Goal: Task Accomplishment & Management: Use online tool/utility

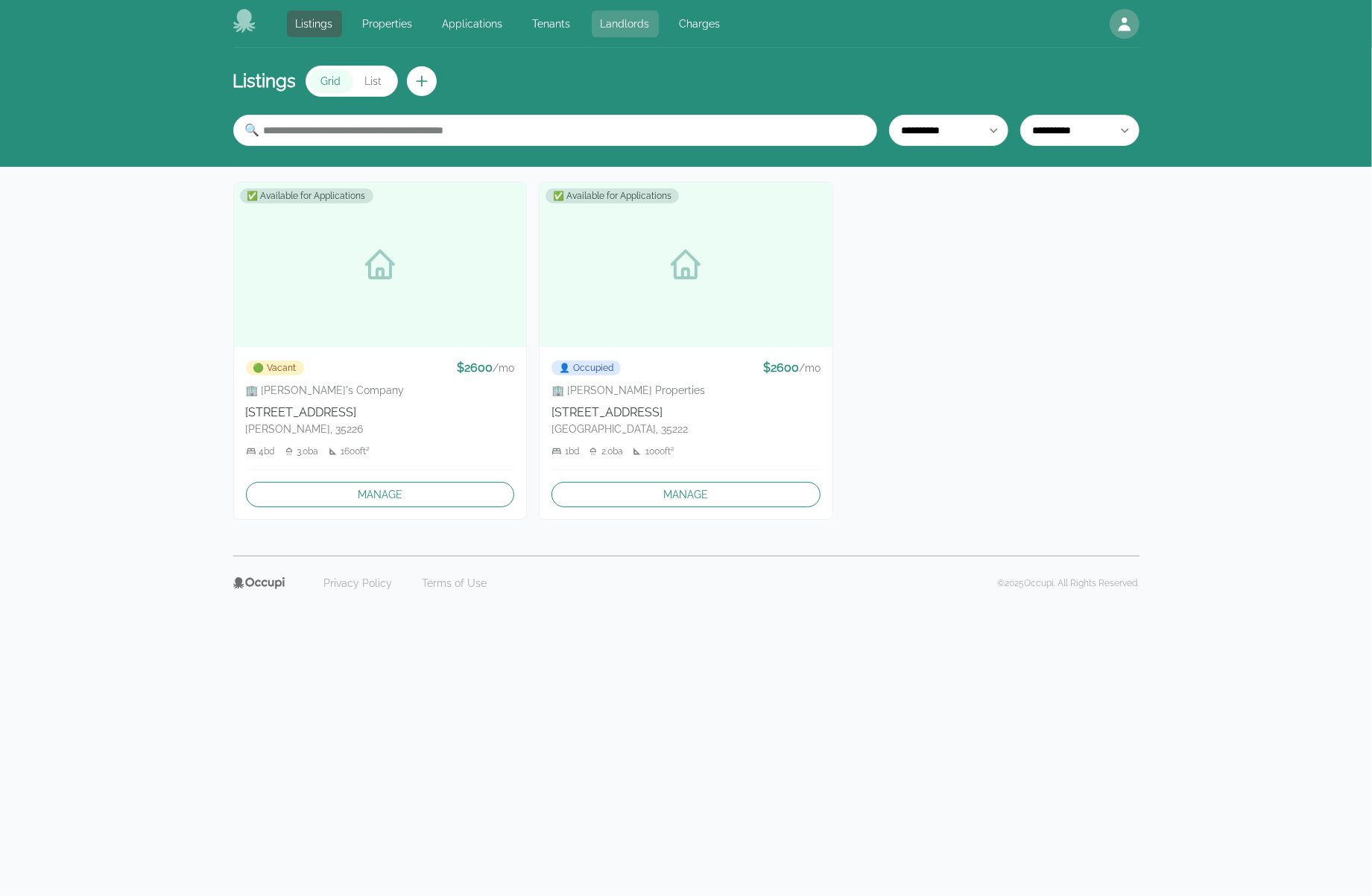
click at [616, 16] on link "Landlords" at bounding box center [625, 24] width 67 height 27
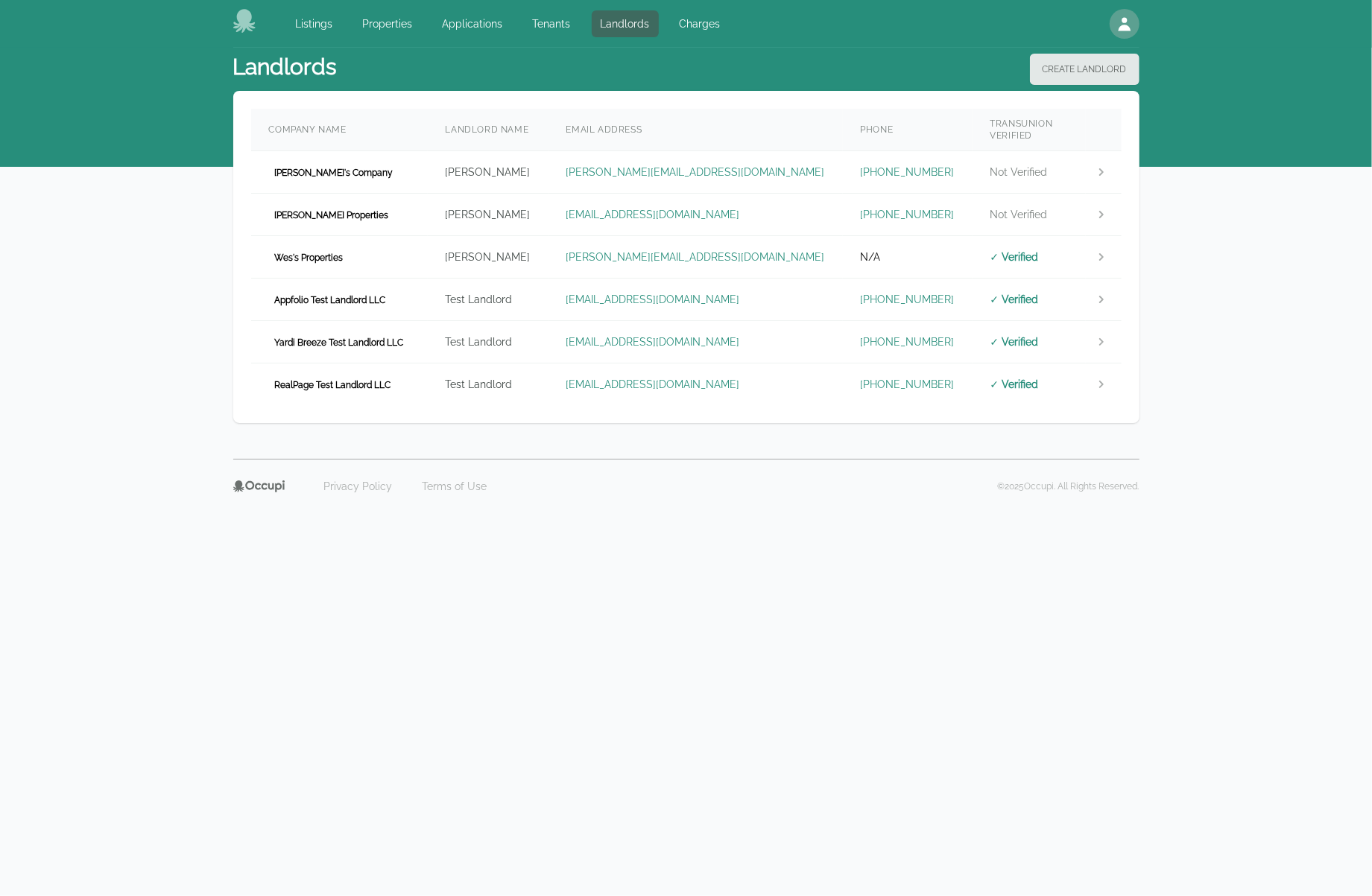
click at [549, 281] on td "Test Landlord" at bounding box center [488, 300] width 121 height 42
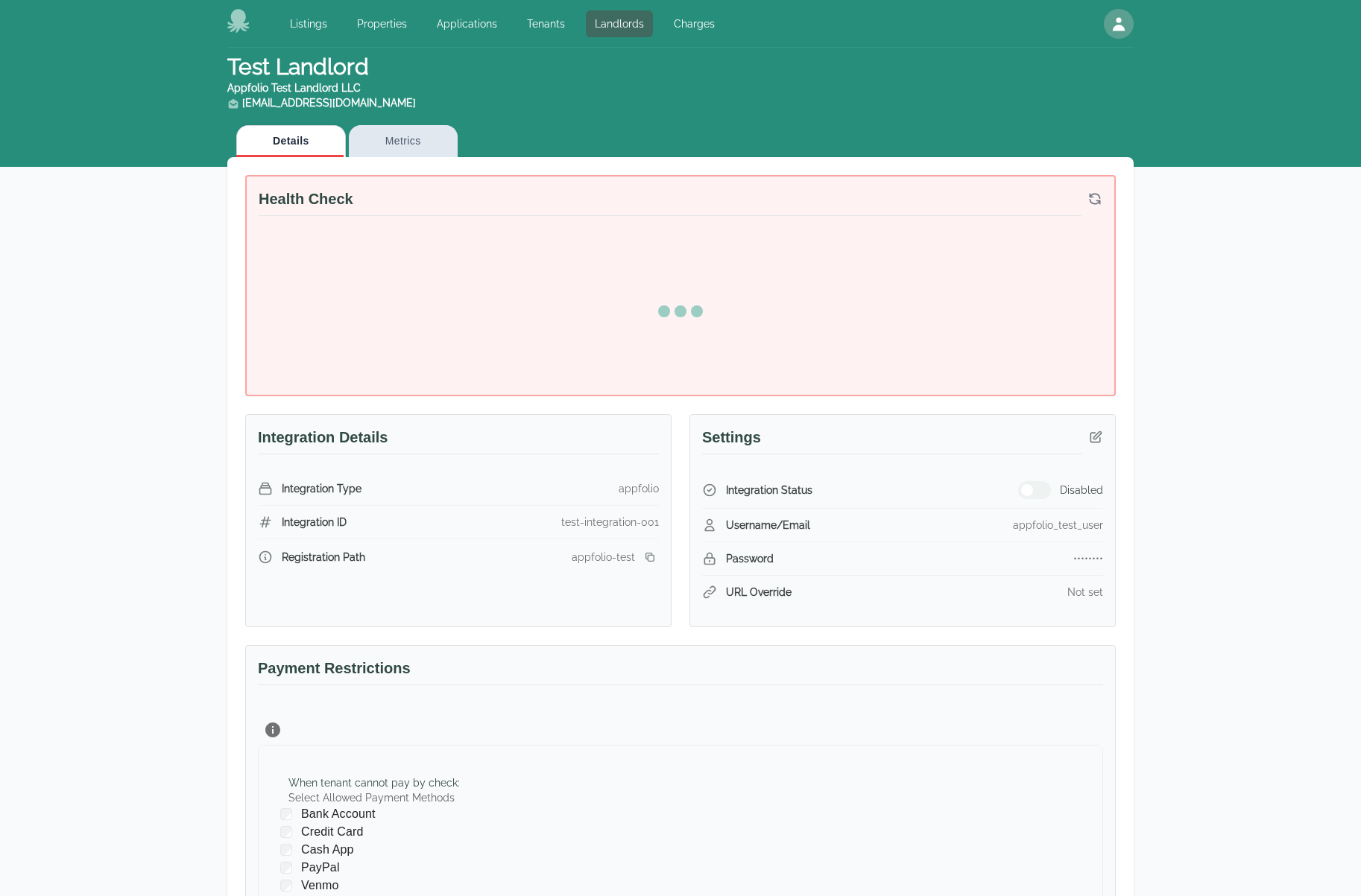
click at [1302, 342] on div "Test Landlord Appfolio Test Landlord LLC [EMAIL_ADDRESS][DOMAIN_NAME] Details M…" at bounding box center [680, 641] width 1361 height 1188
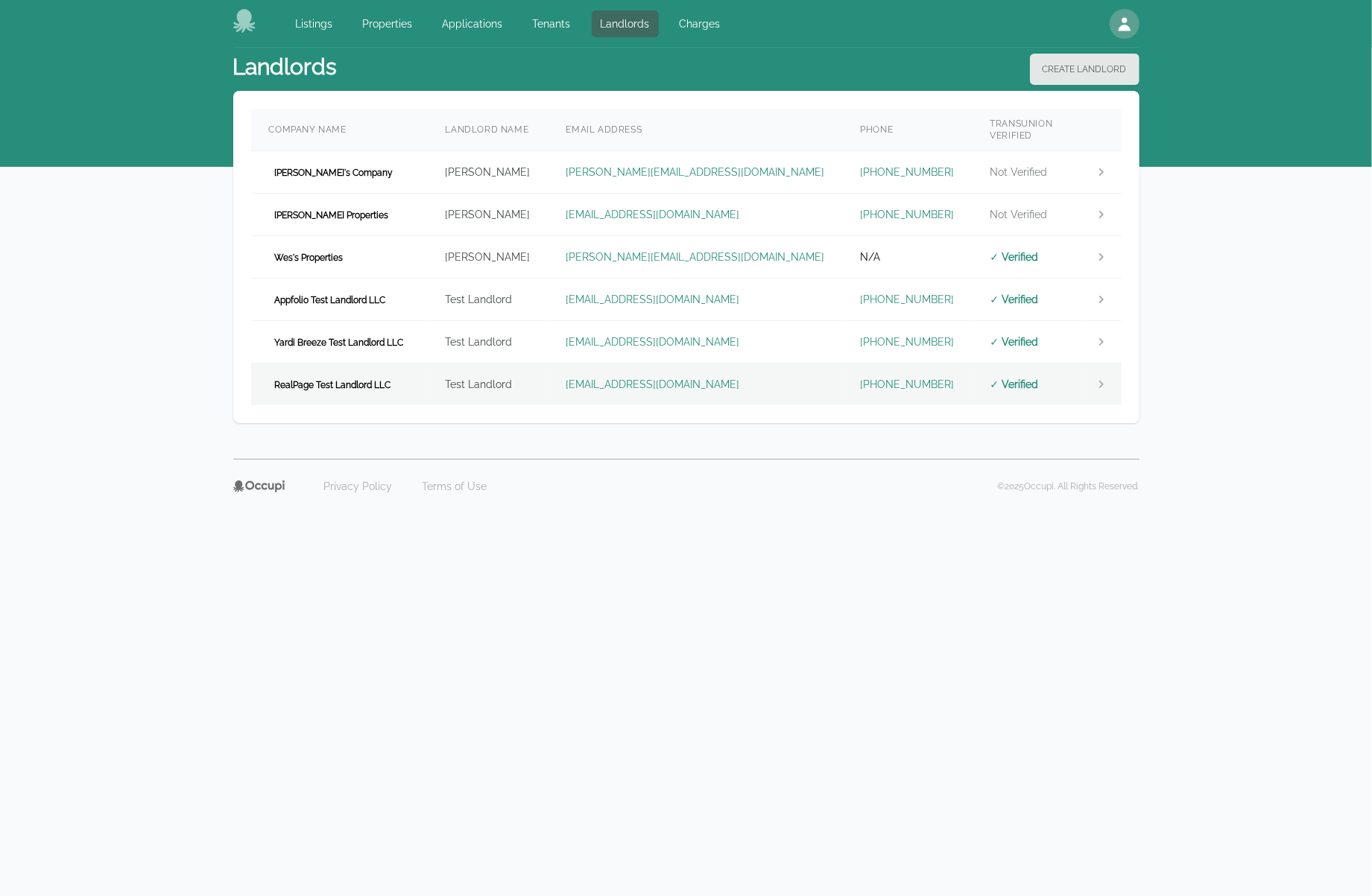
click at [404, 363] on td "RealPage Test Landlord LLC" at bounding box center [340, 385] width 177 height 42
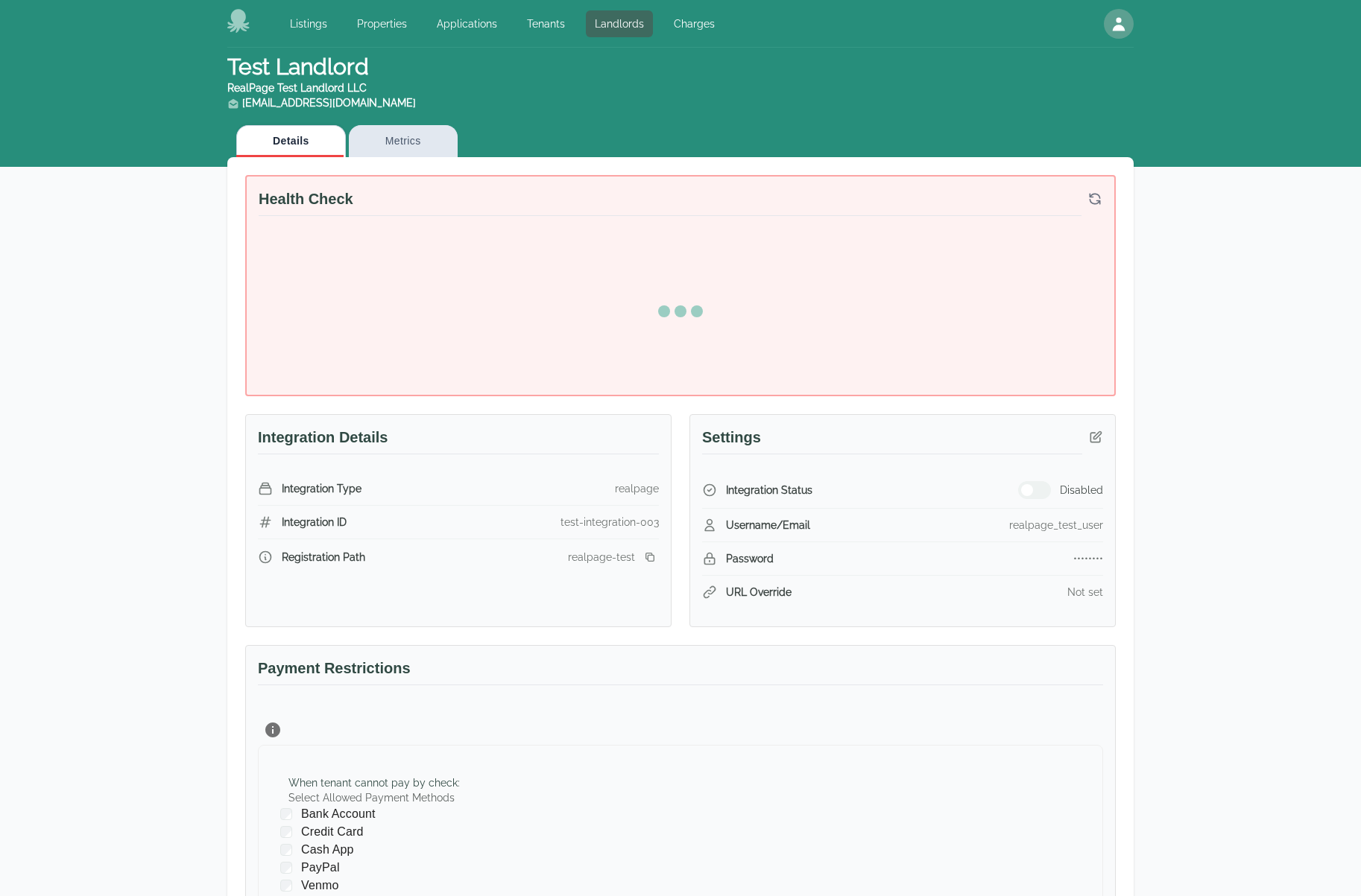
click at [1313, 409] on div "Test Landlord RealPage Test Landlord LLC [EMAIL_ADDRESS][DOMAIN_NAME] Details M…" at bounding box center [680, 641] width 1361 height 1188
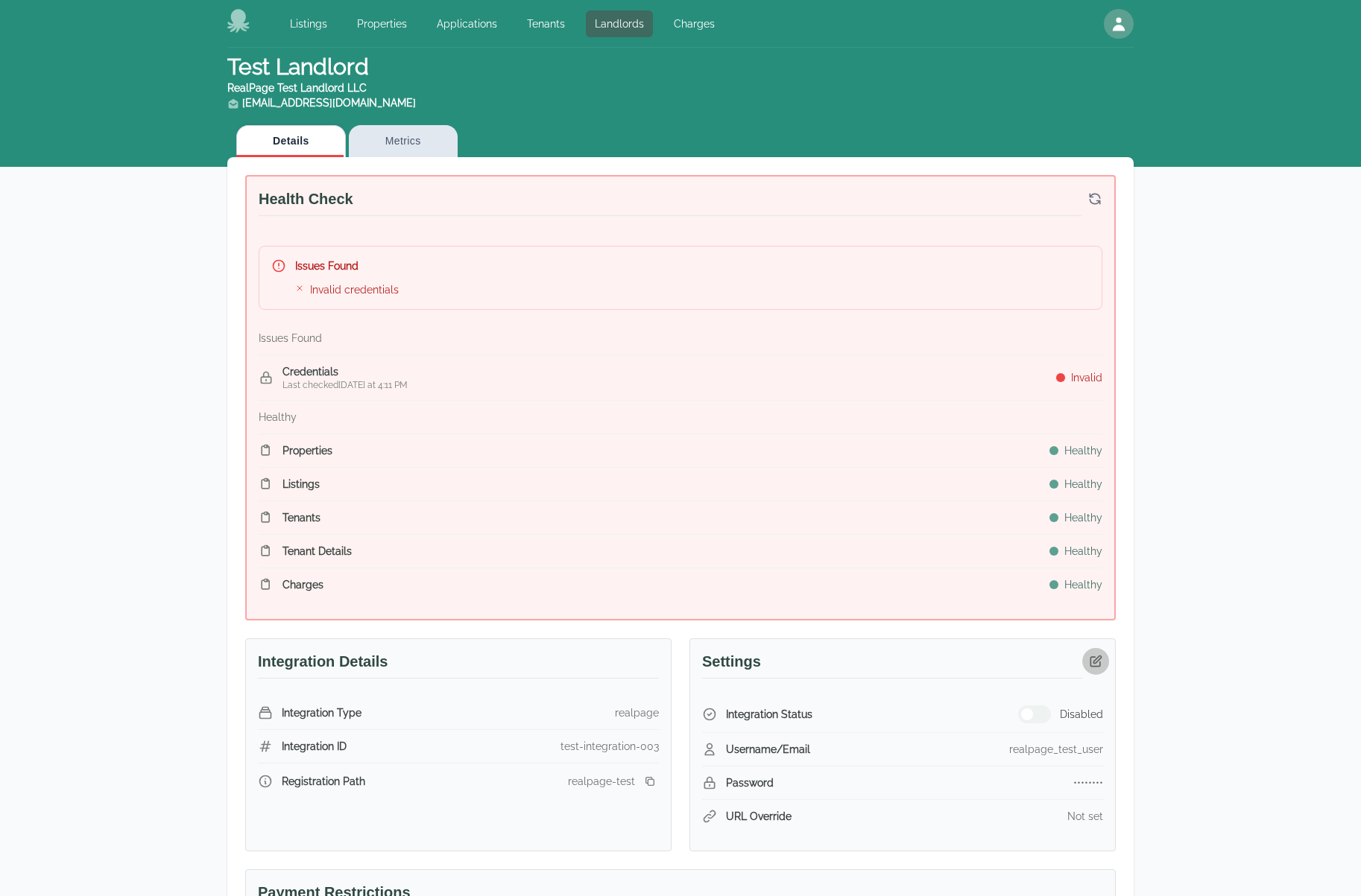
click at [1102, 658] on icon "button" at bounding box center [1096, 662] width 15 height 15
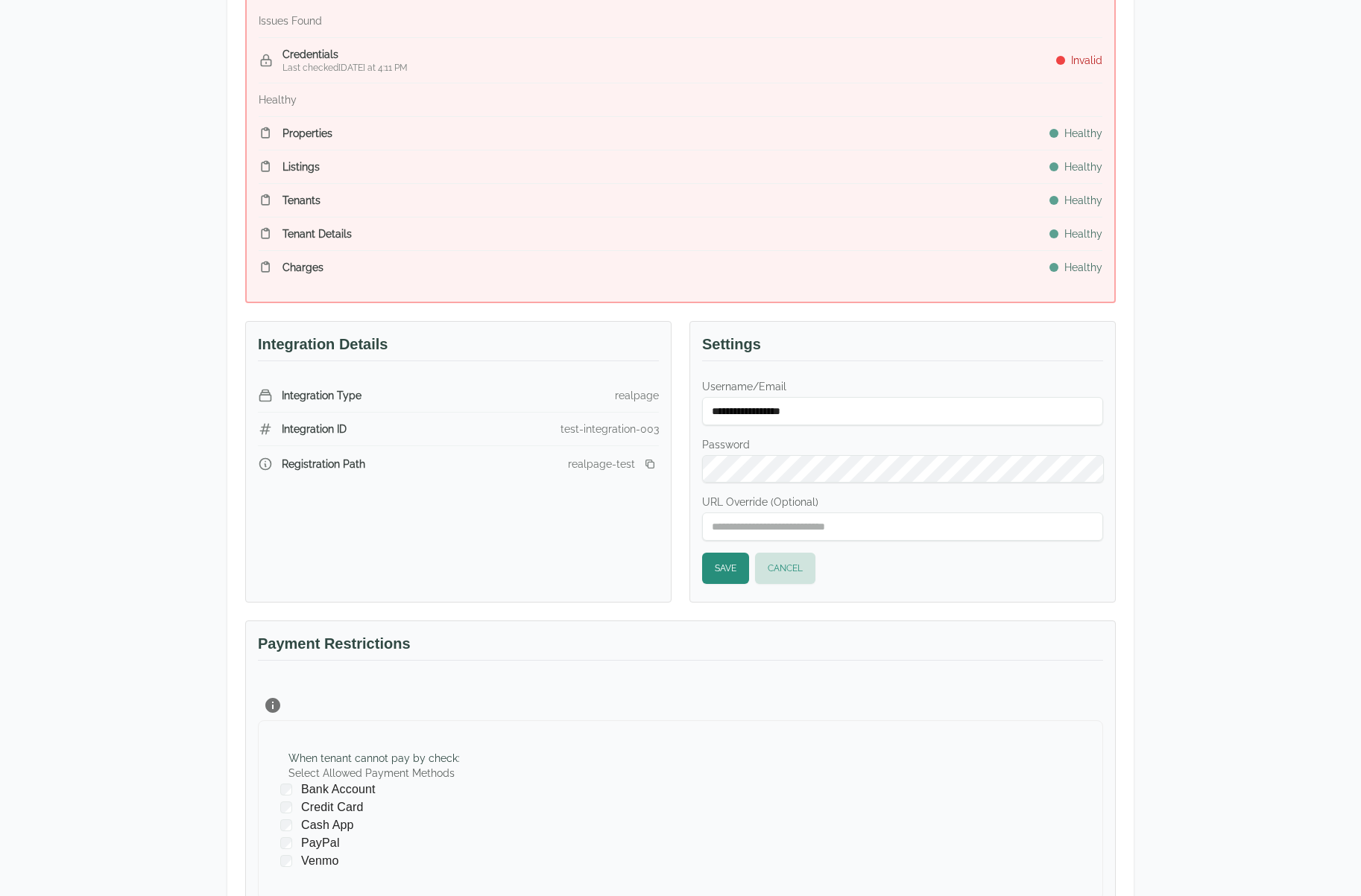
scroll to position [373, 0]
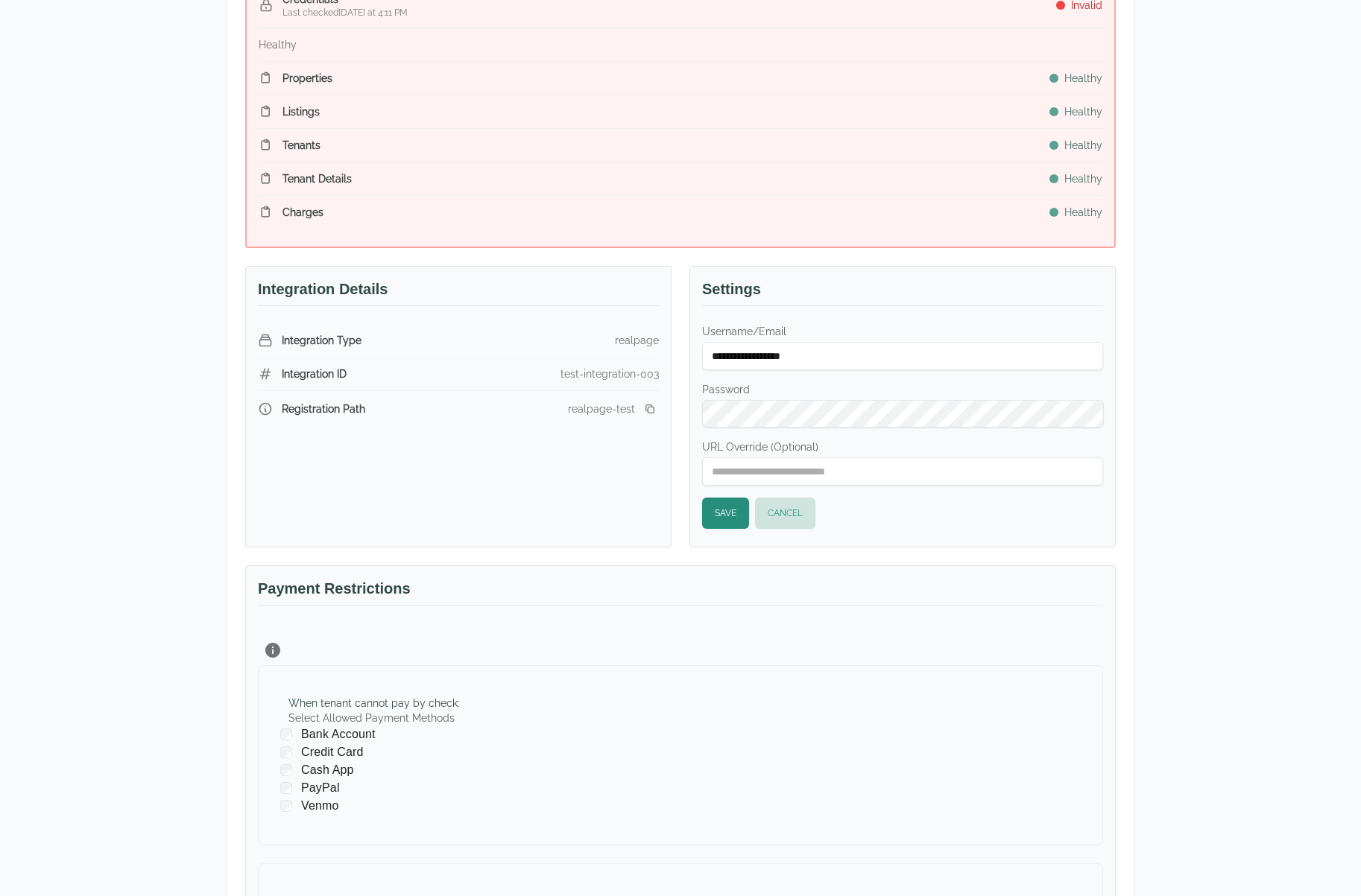
type input "******"
click at [728, 507] on button "Save" at bounding box center [725, 513] width 47 height 31
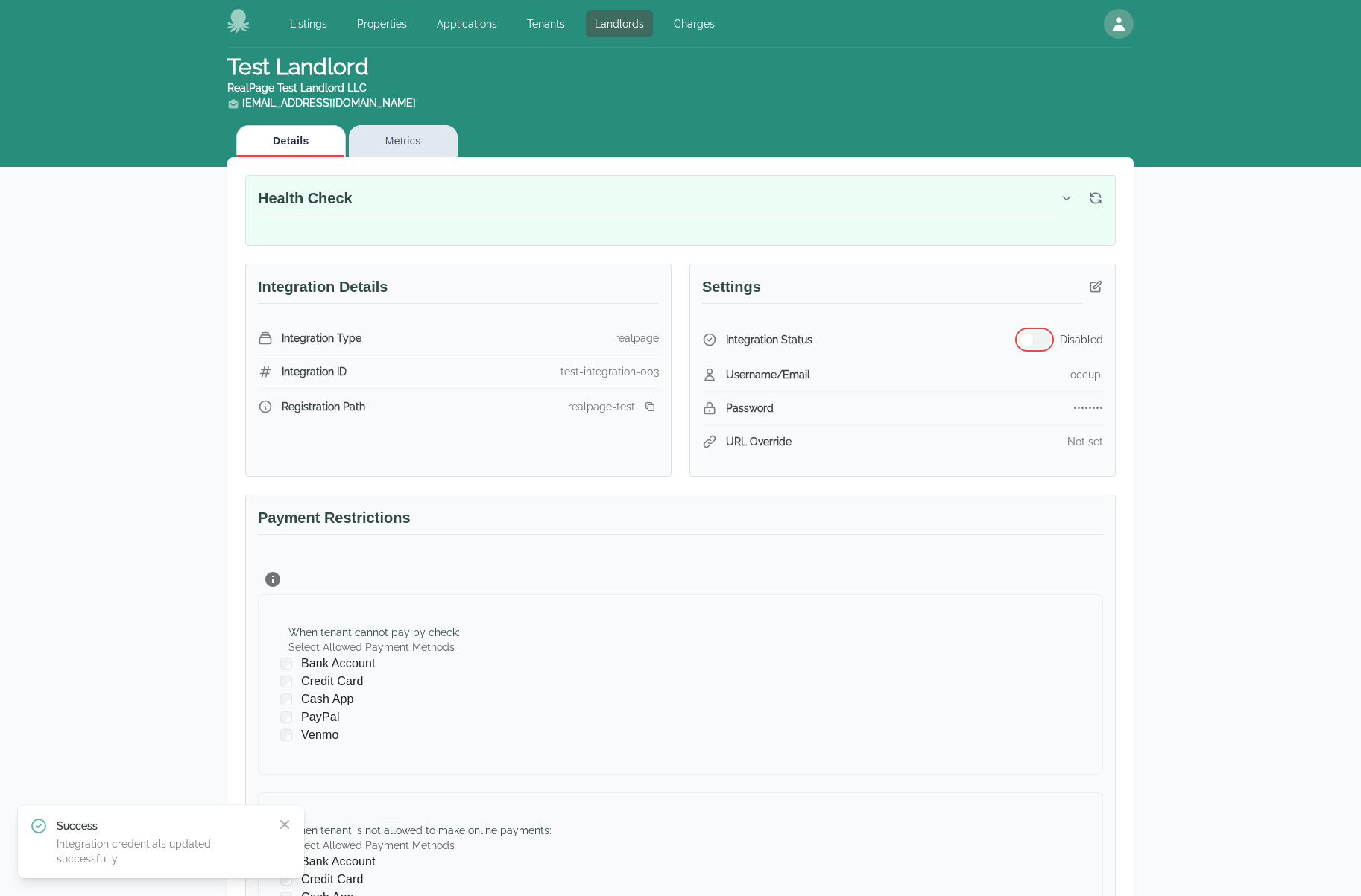
click at [1031, 341] on span "button" at bounding box center [1027, 340] width 12 height 12
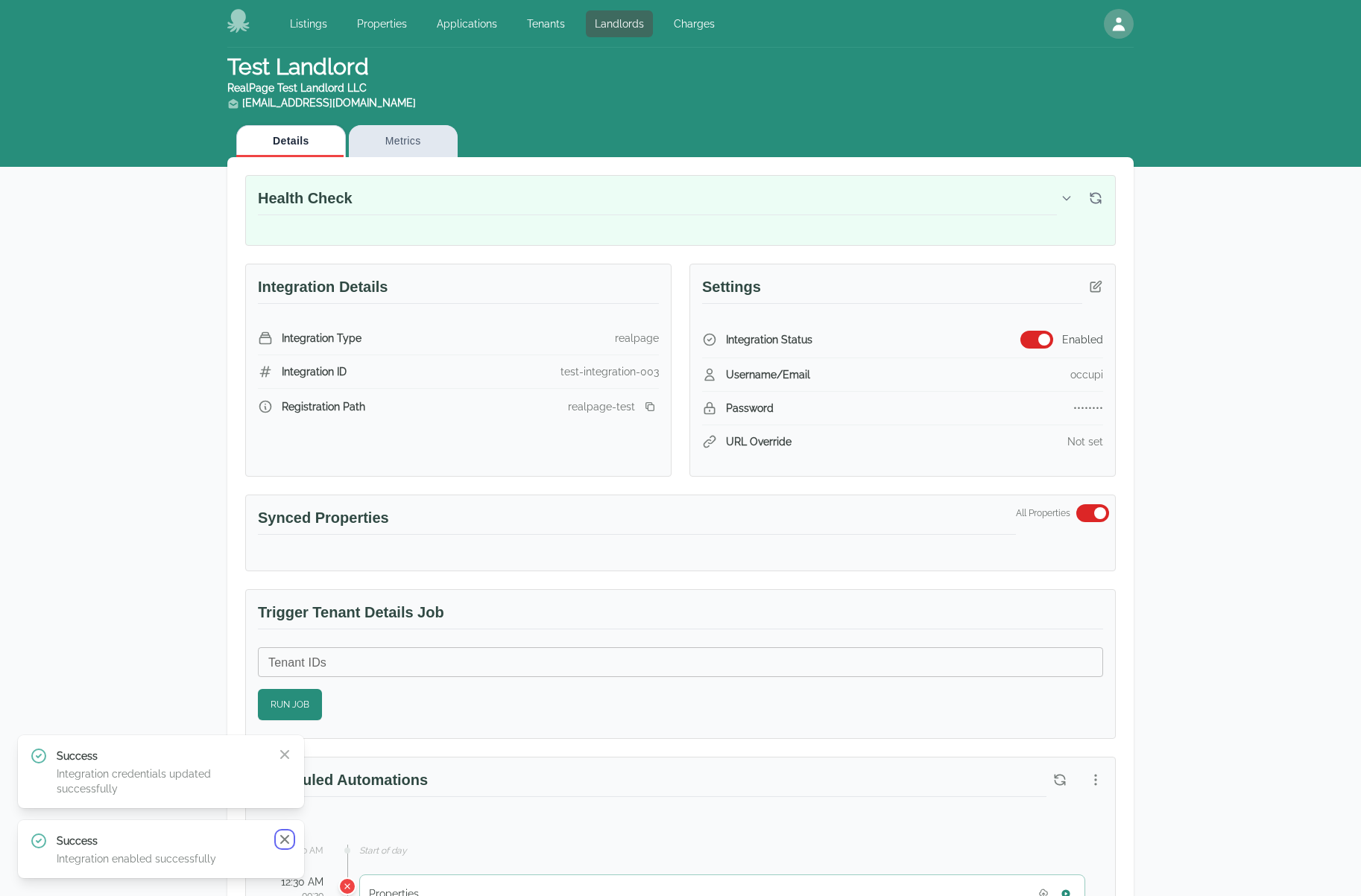
click at [277, 843] on icon "button" at bounding box center [285, 840] width 15 height 15
click at [288, 822] on icon "button" at bounding box center [285, 825] width 15 height 15
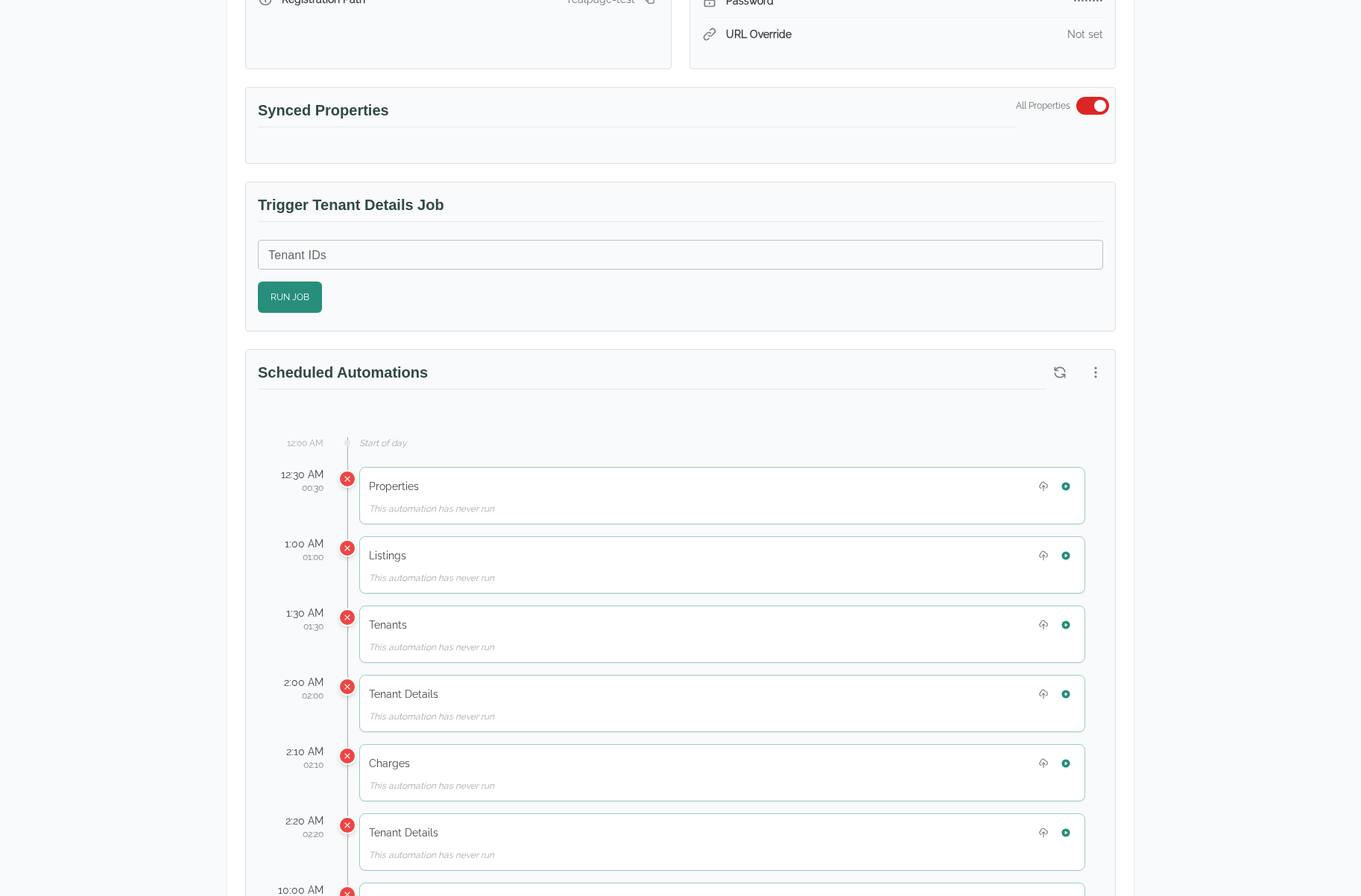
scroll to position [447, 0]
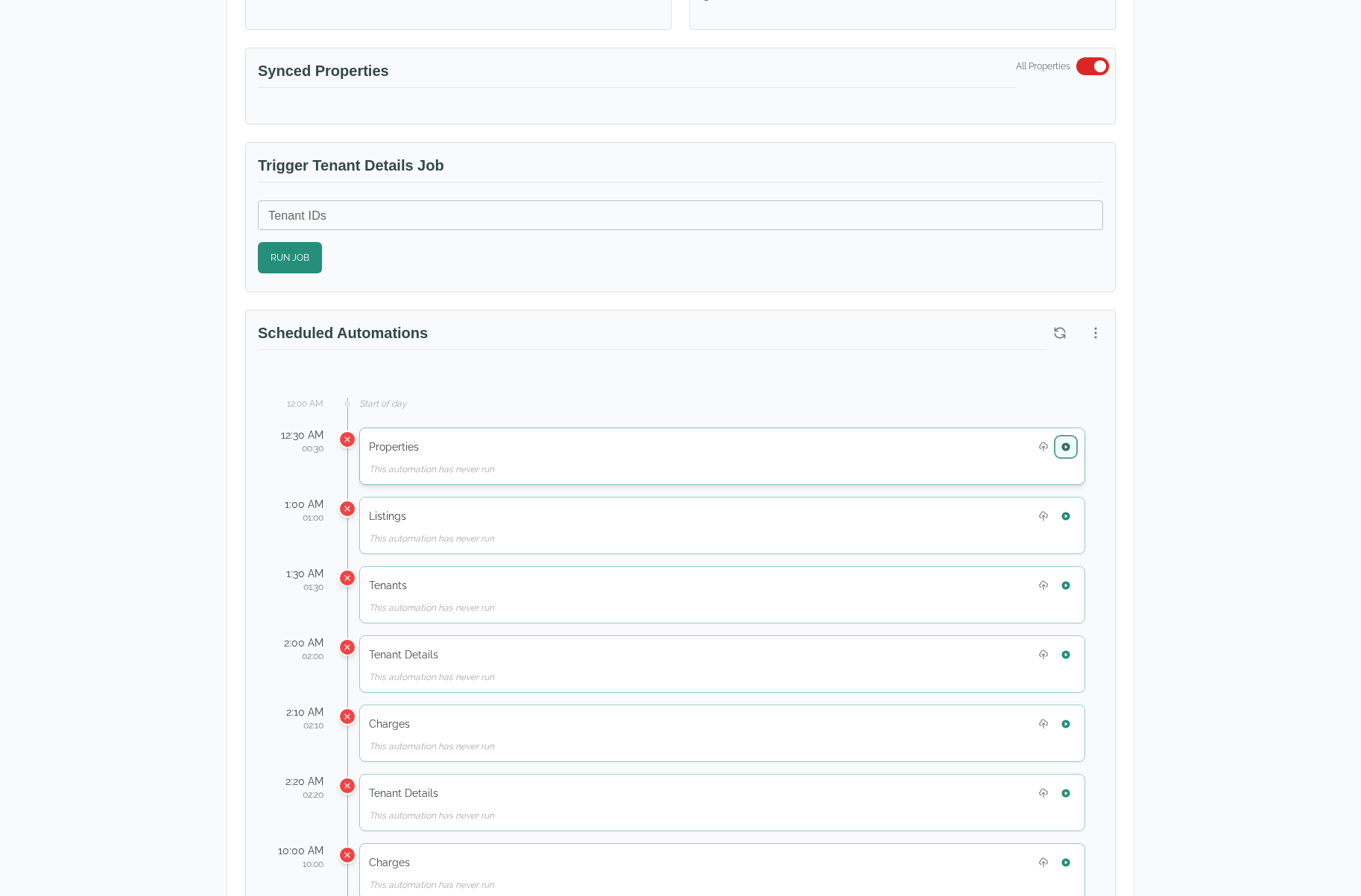
click at [1073, 440] on button "button" at bounding box center [1065, 447] width 20 height 20
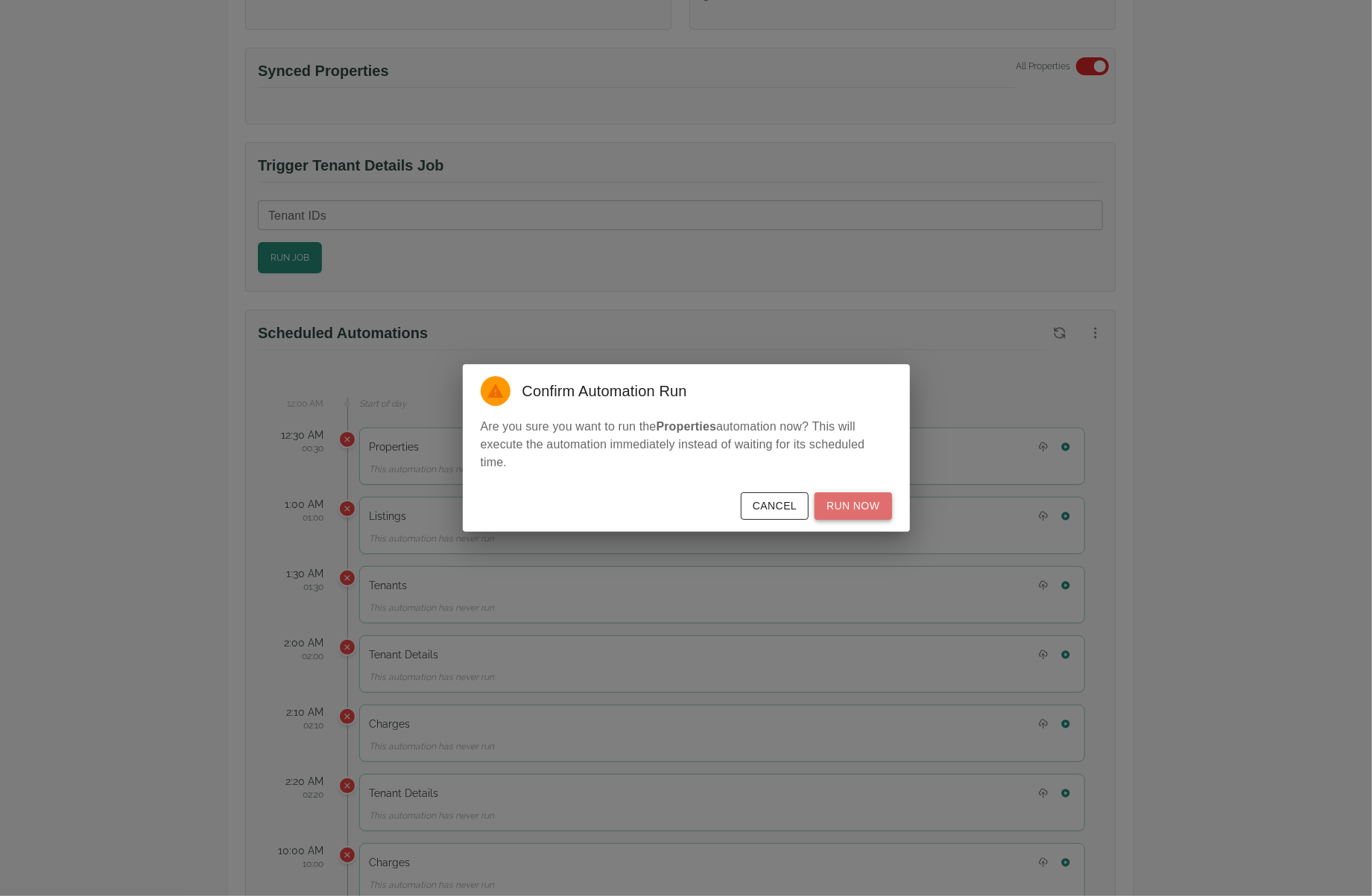
click at [872, 494] on button "Run Now" at bounding box center [853, 506] width 76 height 27
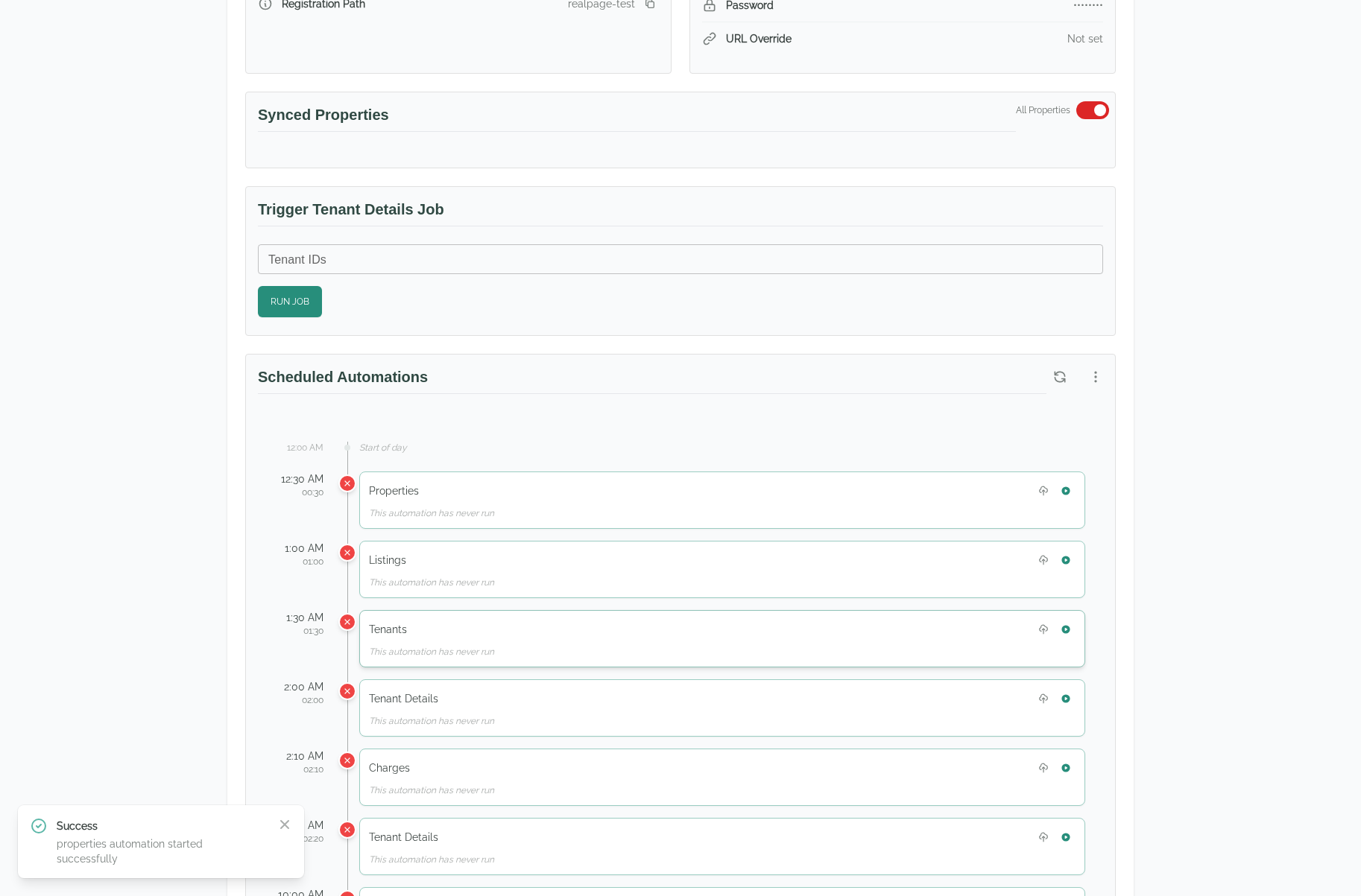
scroll to position [521, 0]
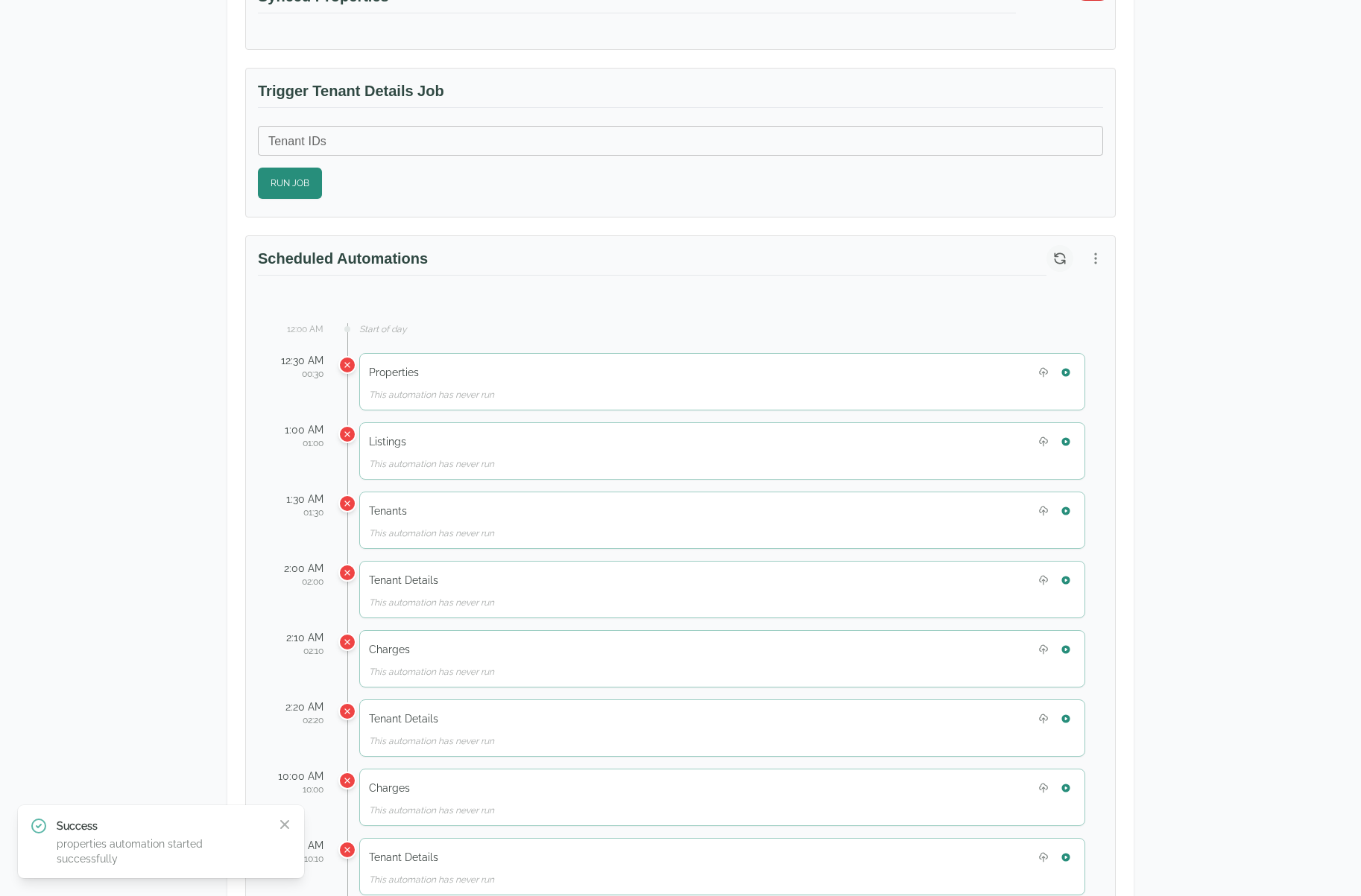
click at [1053, 256] on icon "button" at bounding box center [1060, 259] width 15 height 15
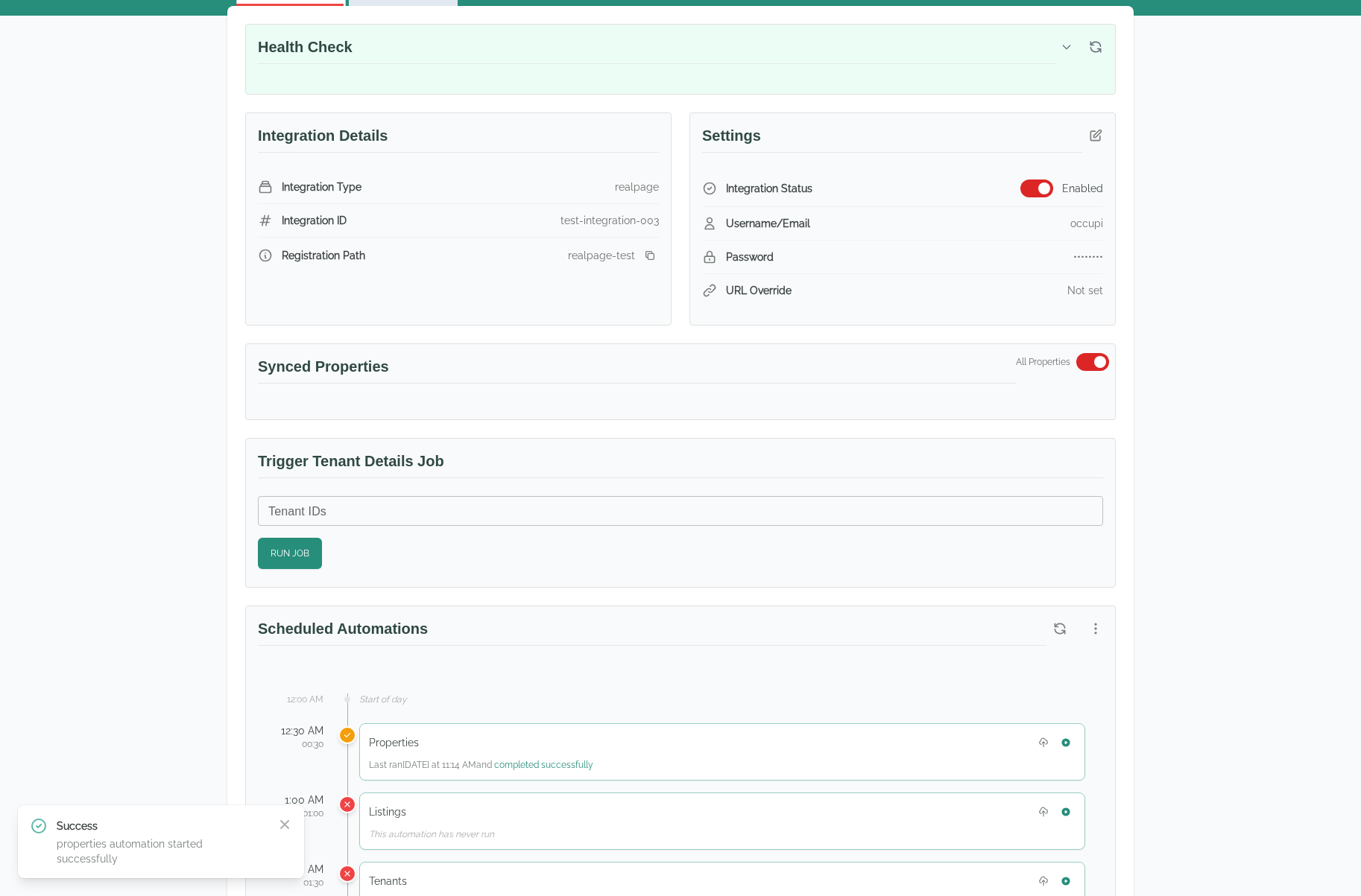
scroll to position [0, 0]
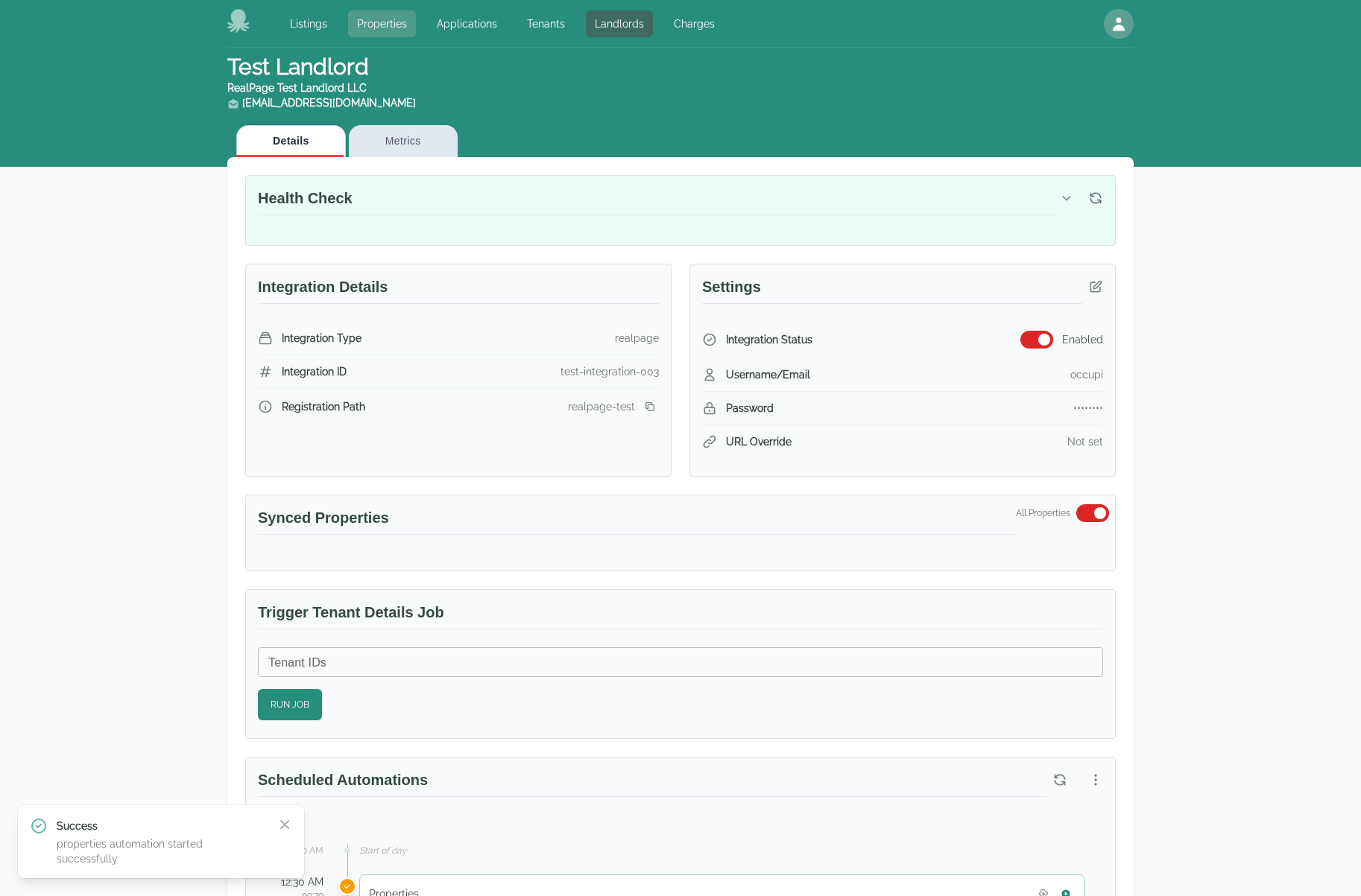
click at [373, 20] on link "Properties" at bounding box center [382, 24] width 68 height 27
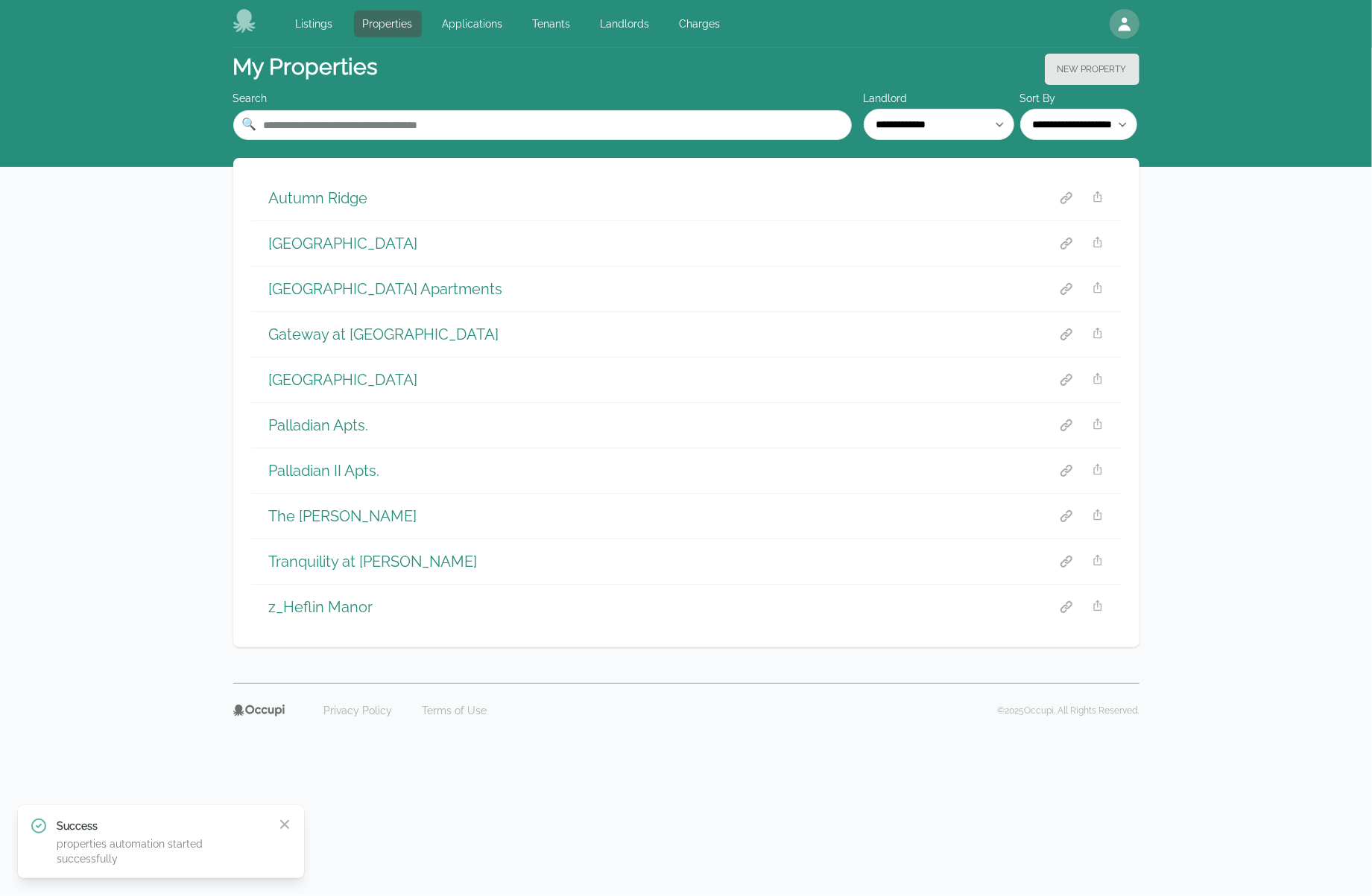
click at [337, 185] on div "Autumn Ridge" at bounding box center [686, 198] width 871 height 45
click at [337, 192] on h1 "Autumn Ridge" at bounding box center [319, 198] width 99 height 21
click at [605, 29] on link "Landlords" at bounding box center [625, 24] width 67 height 27
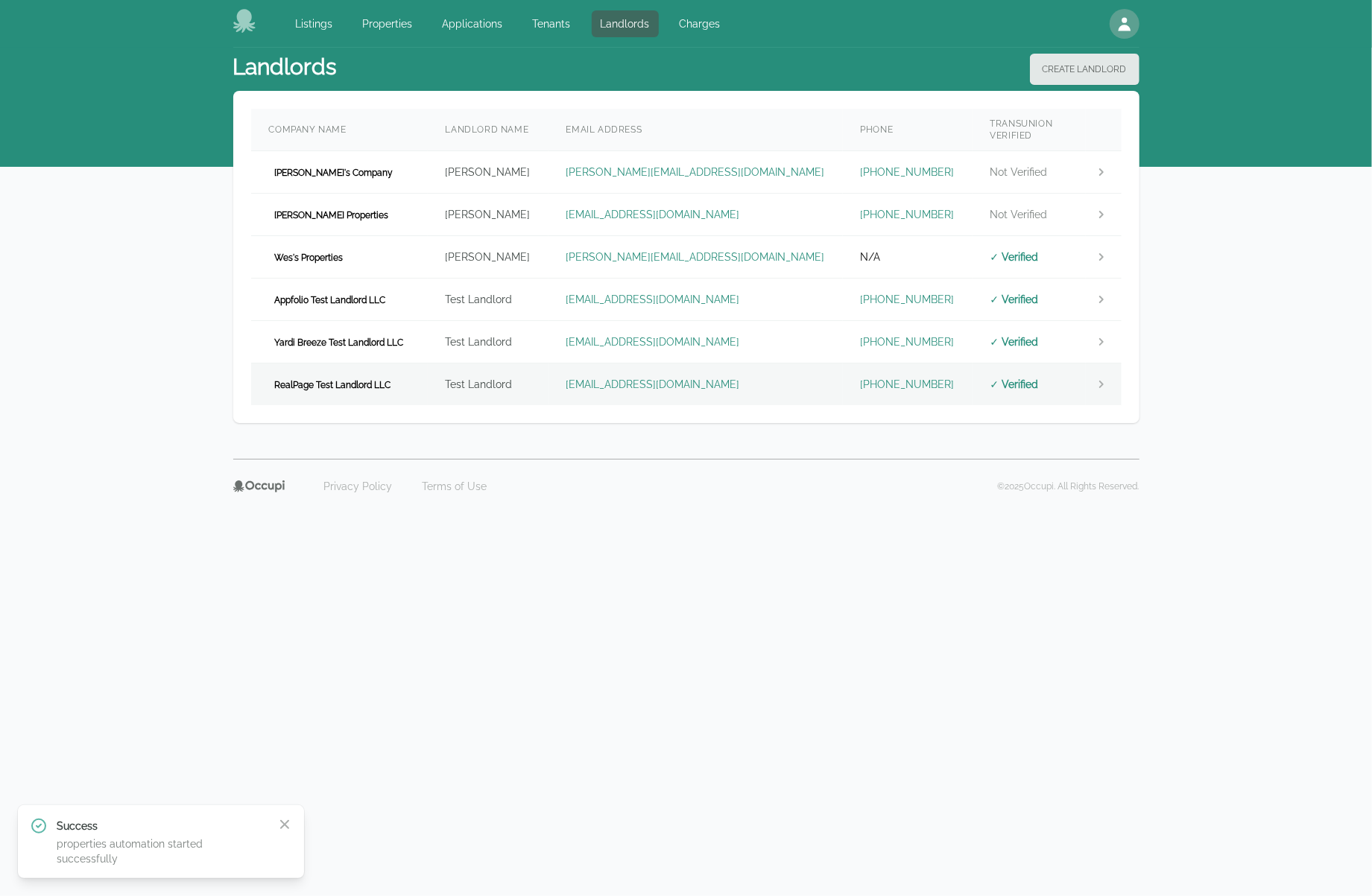
click at [401, 364] on td "RealPage Test Landlord LLC" at bounding box center [340, 385] width 177 height 42
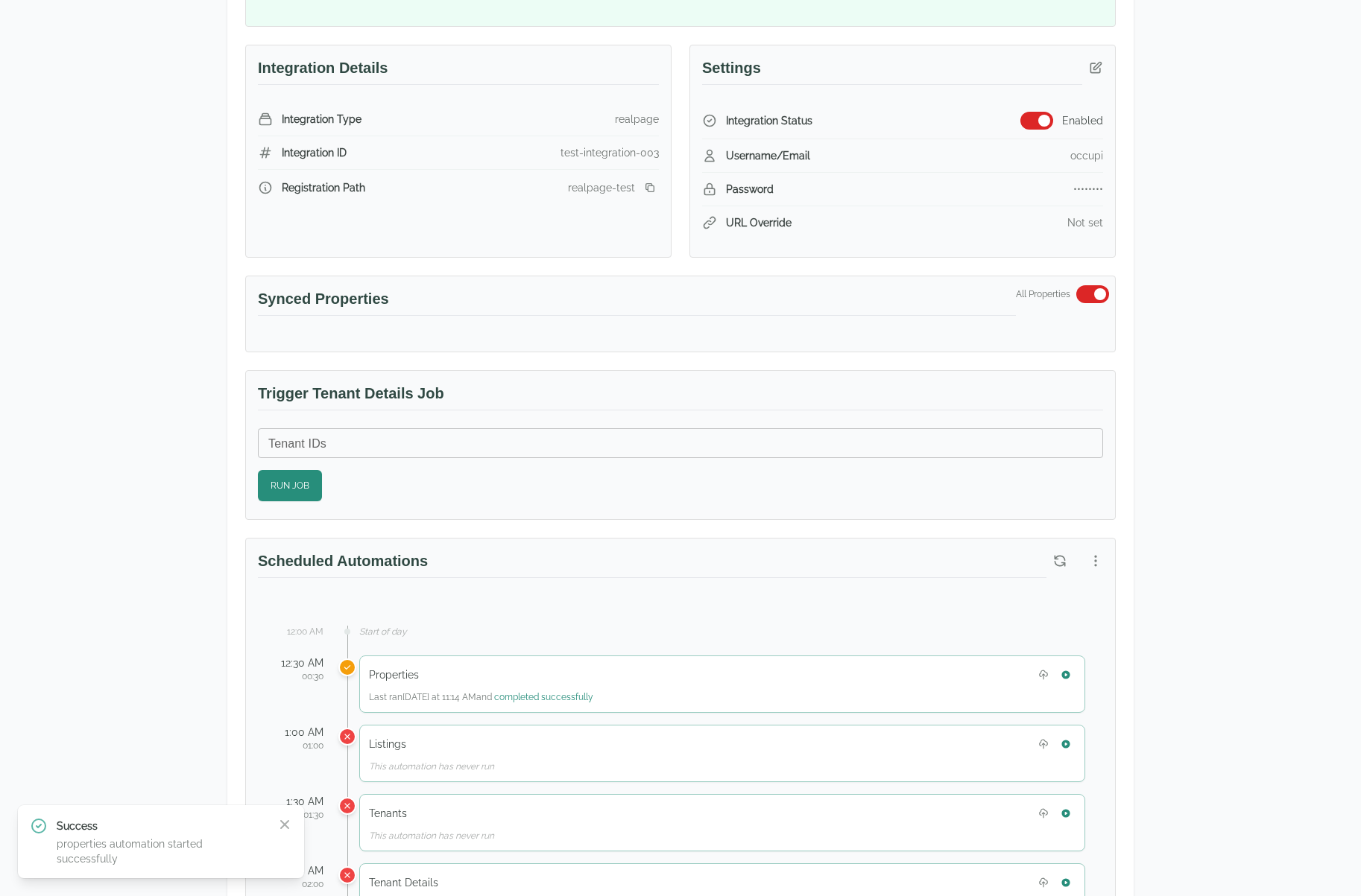
scroll to position [373, 0]
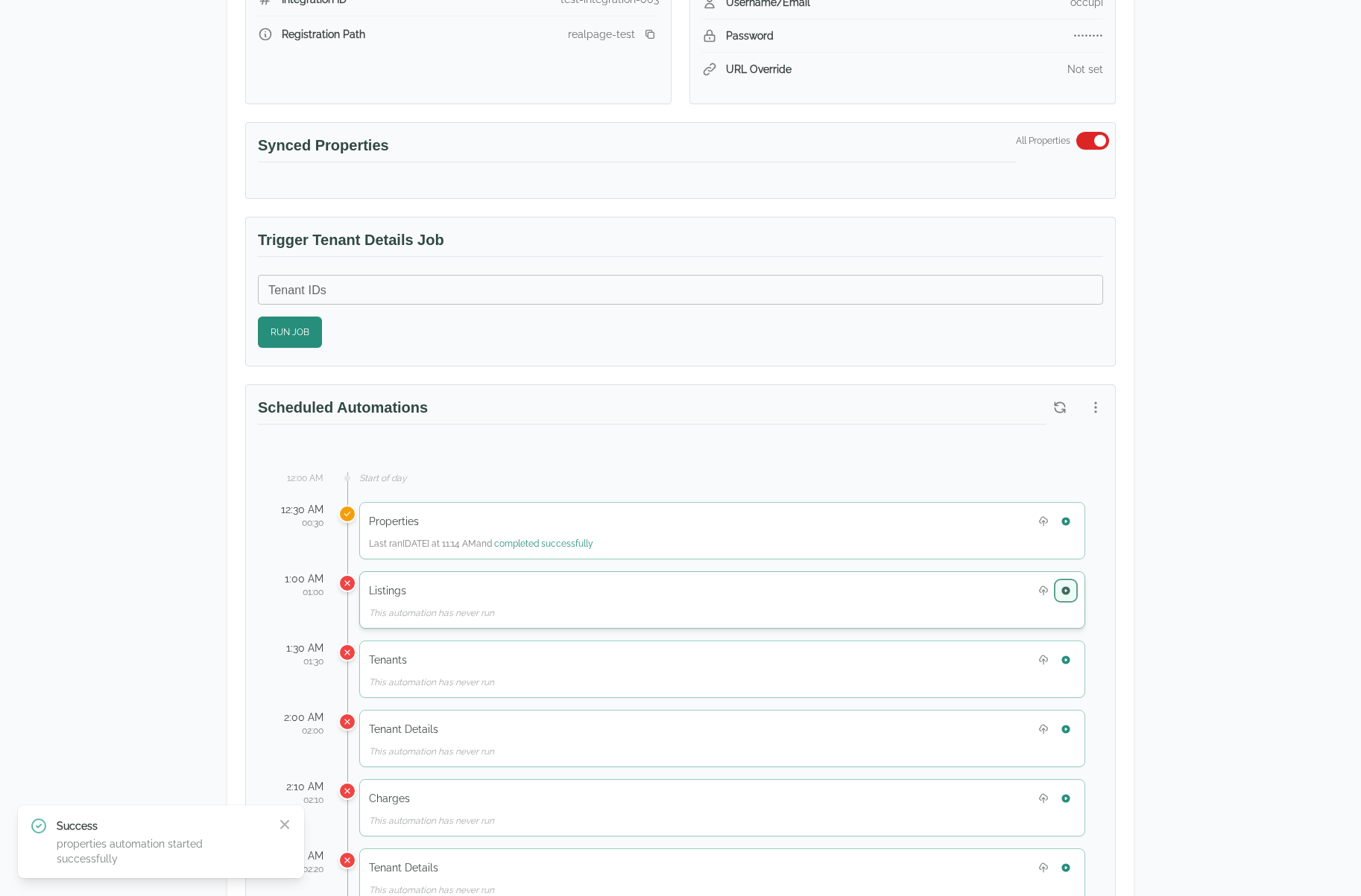
click at [1067, 586] on icon "button" at bounding box center [1065, 590] width 8 height 8
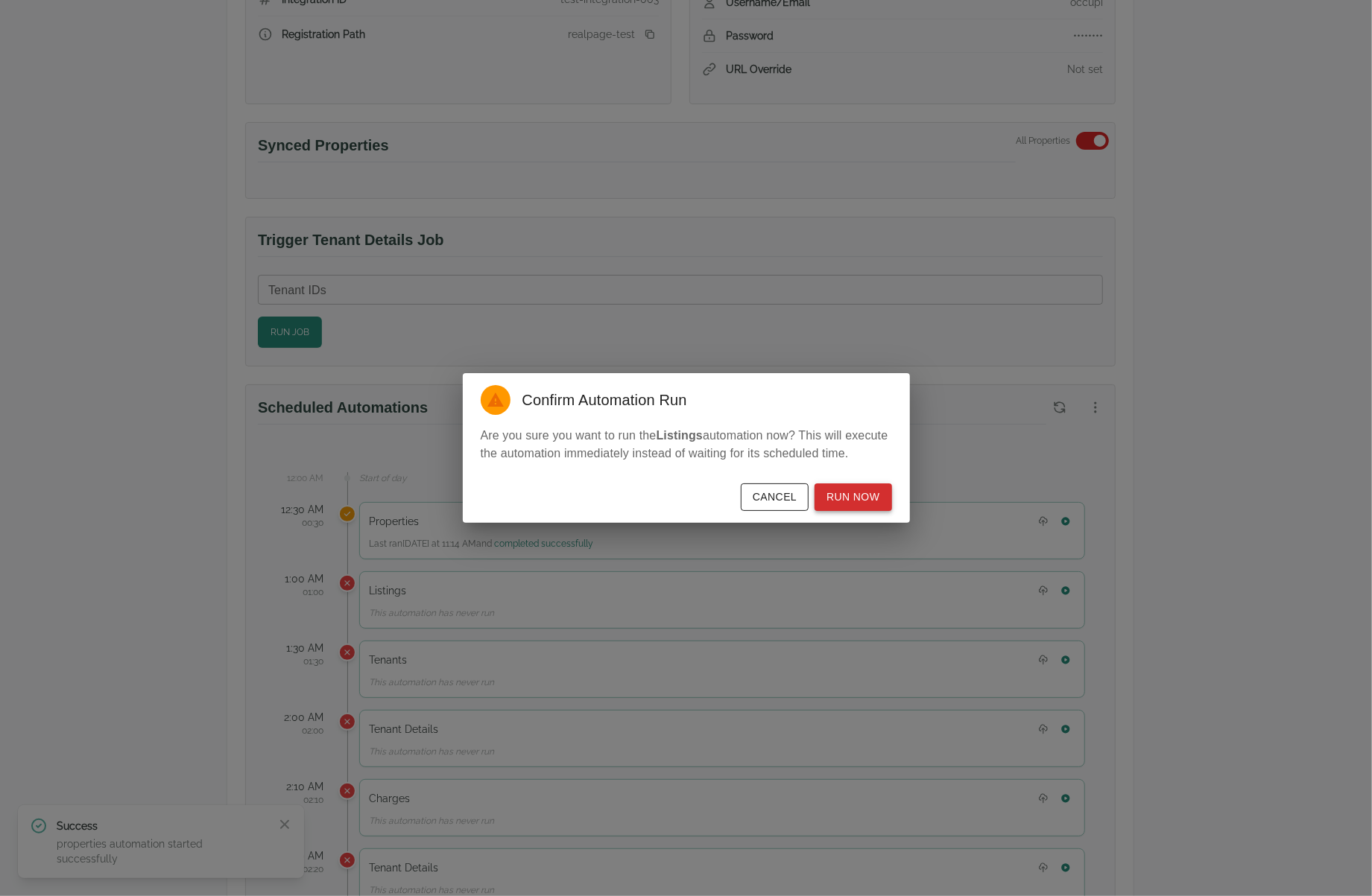
click at [853, 508] on button "Run Now" at bounding box center [853, 497] width 76 height 27
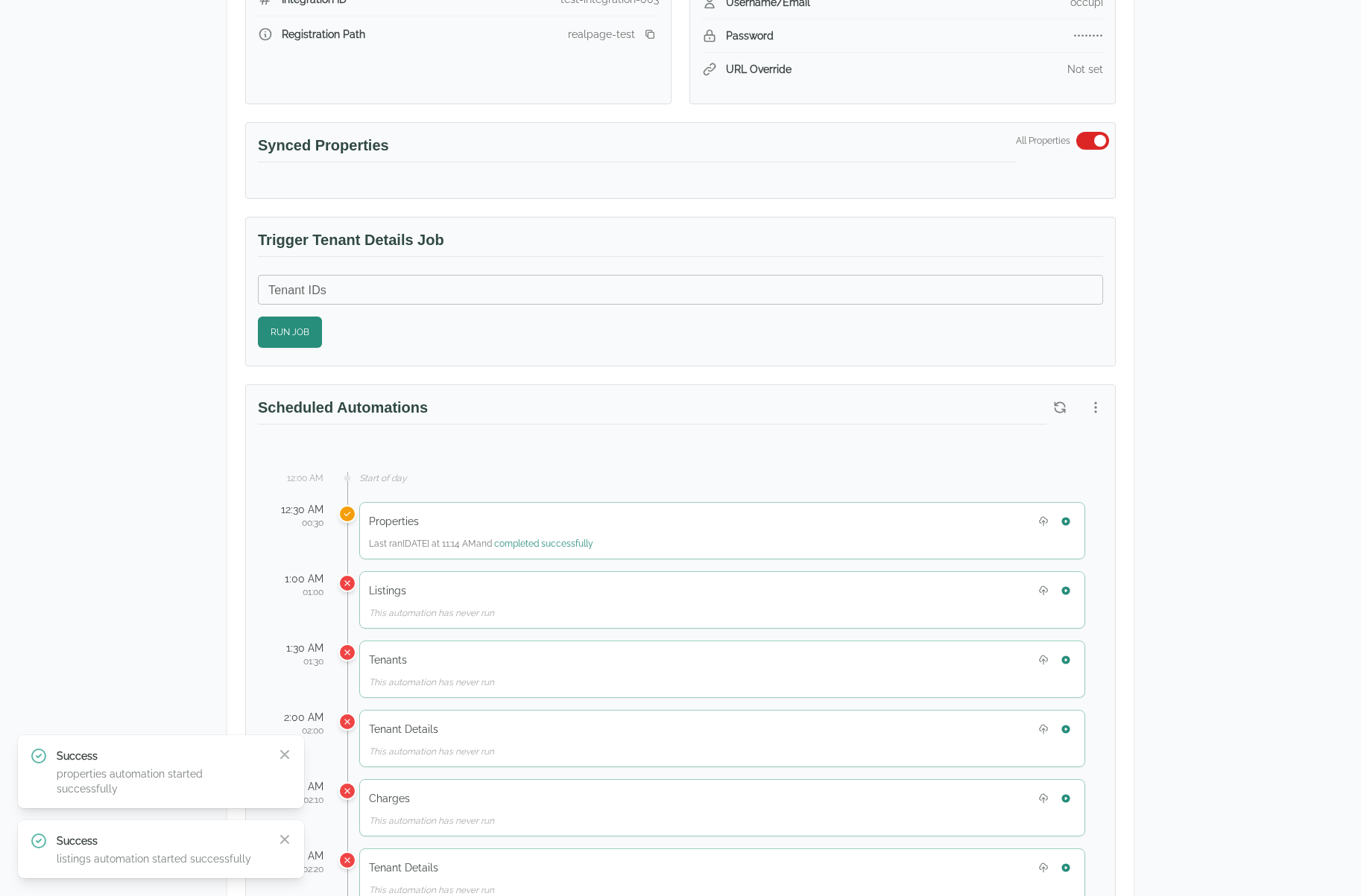
click at [1063, 416] on div "Scheduled Automations" at bounding box center [680, 414] width 869 height 58
click at [1063, 400] on icon "button" at bounding box center [1060, 408] width 15 height 15
click at [1056, 394] on button "button" at bounding box center [1060, 408] width 27 height 27
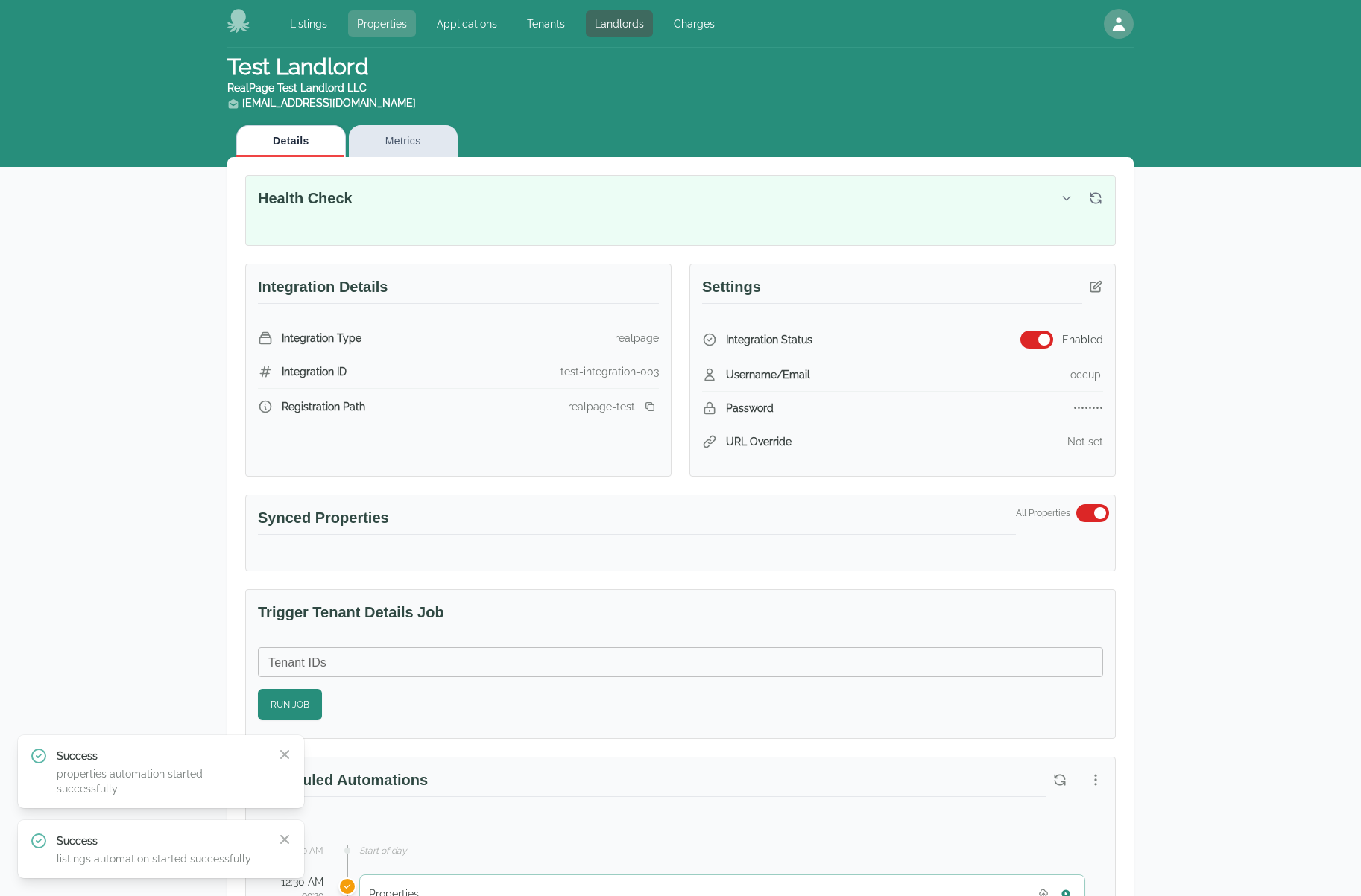
click at [389, 19] on link "Properties" at bounding box center [382, 24] width 68 height 27
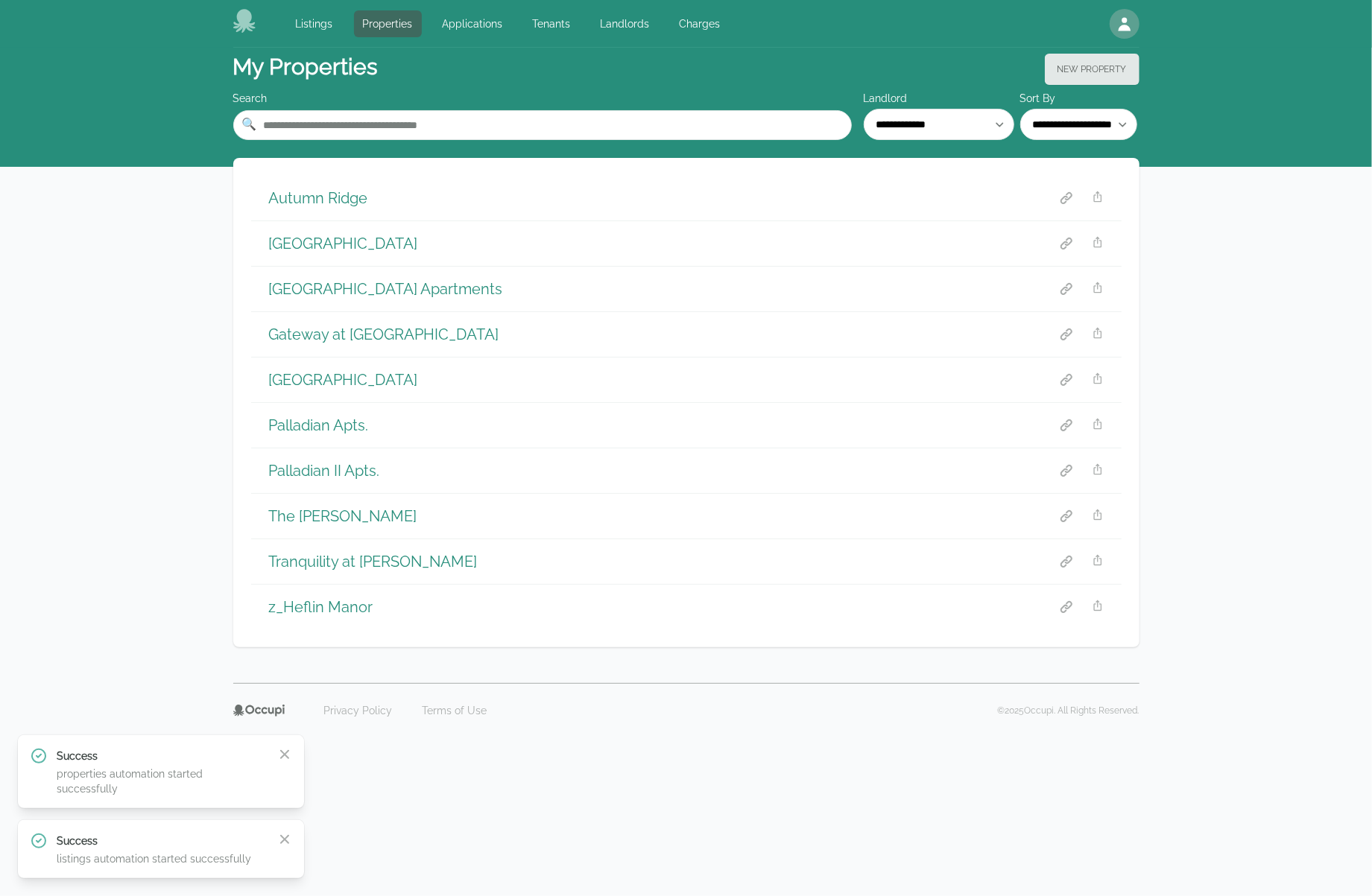
click at [326, 196] on h1 "Autumn Ridge" at bounding box center [319, 198] width 99 height 21
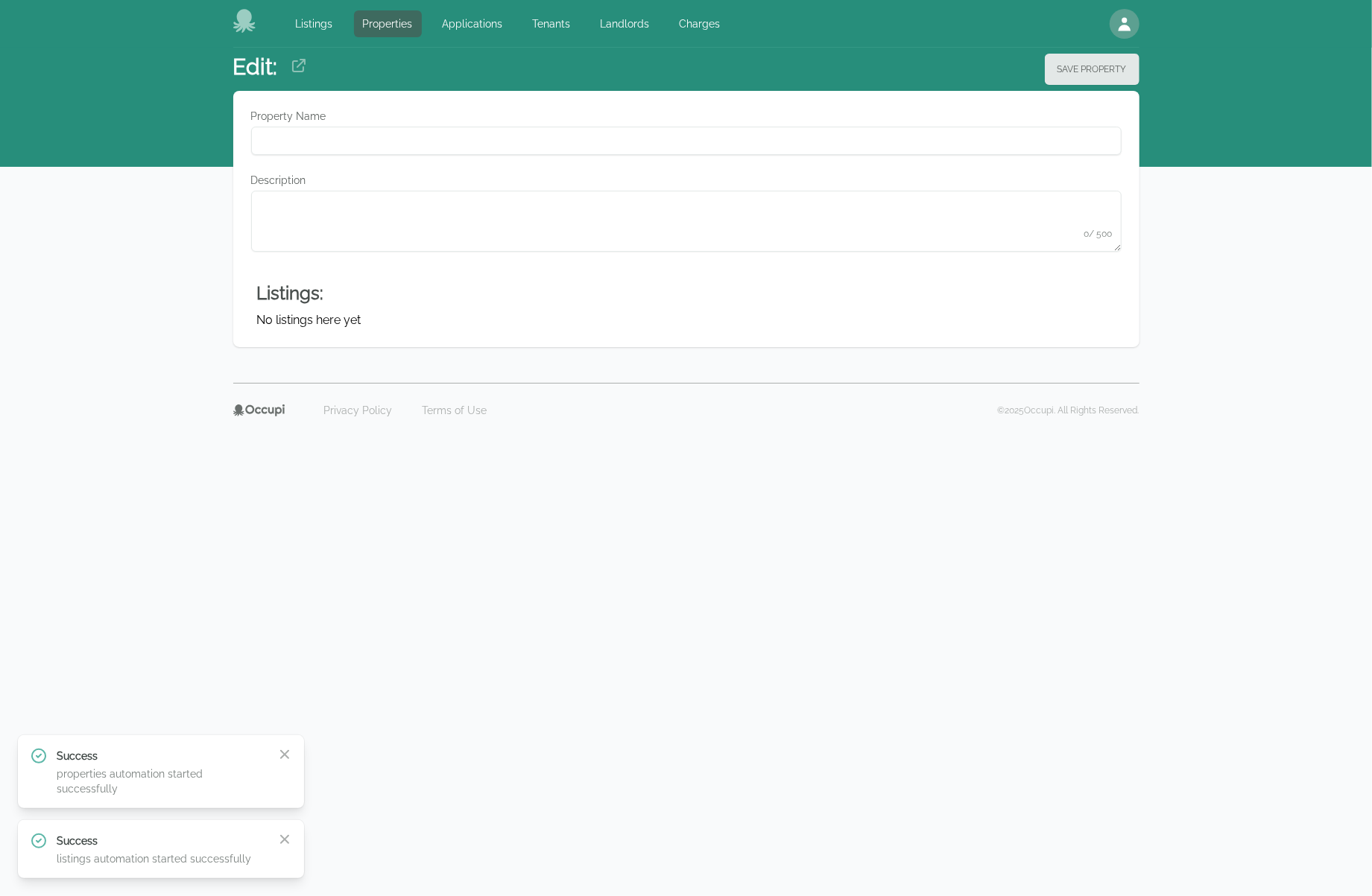
type Name "**********"
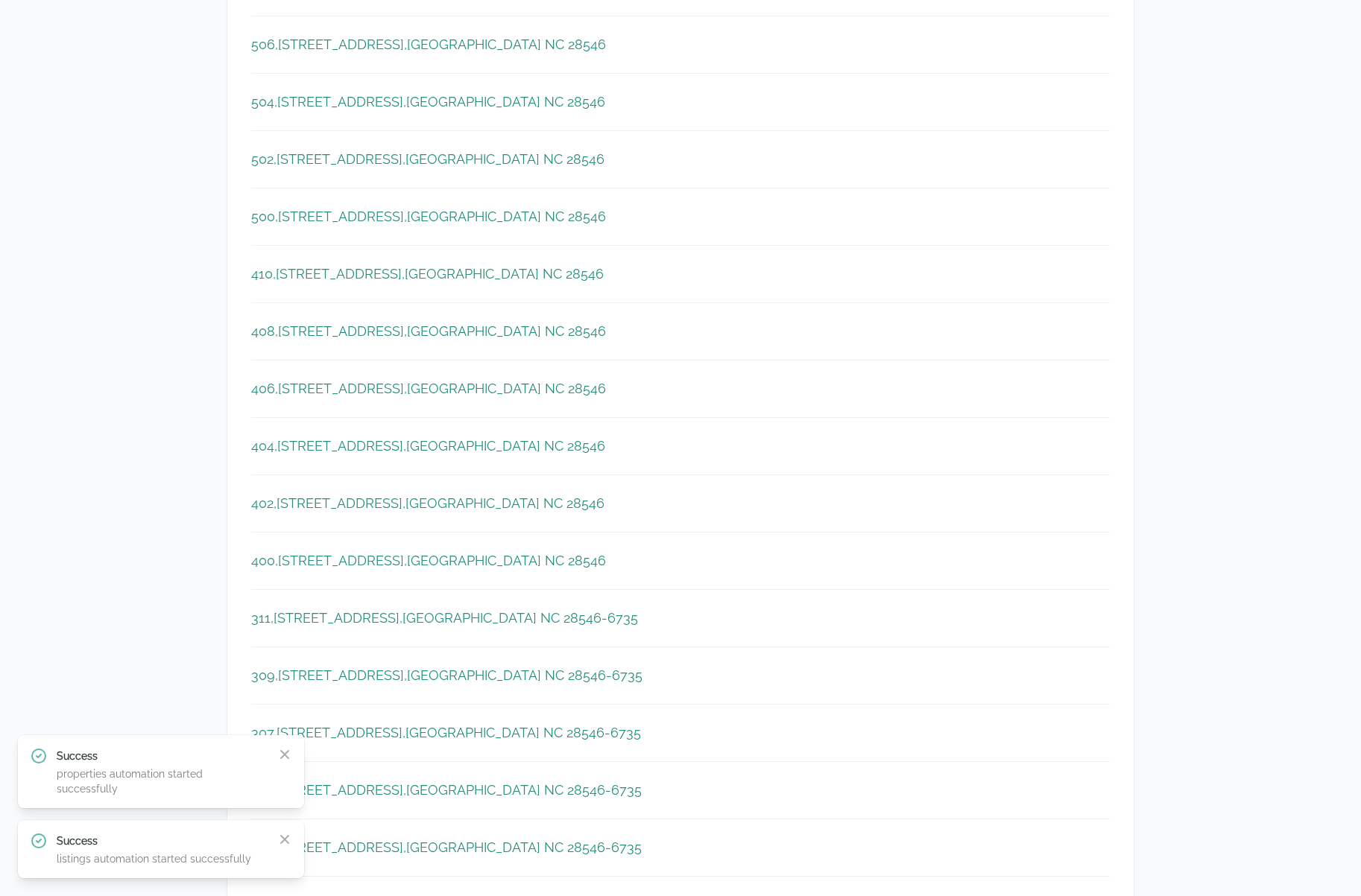
scroll to position [1118, 0]
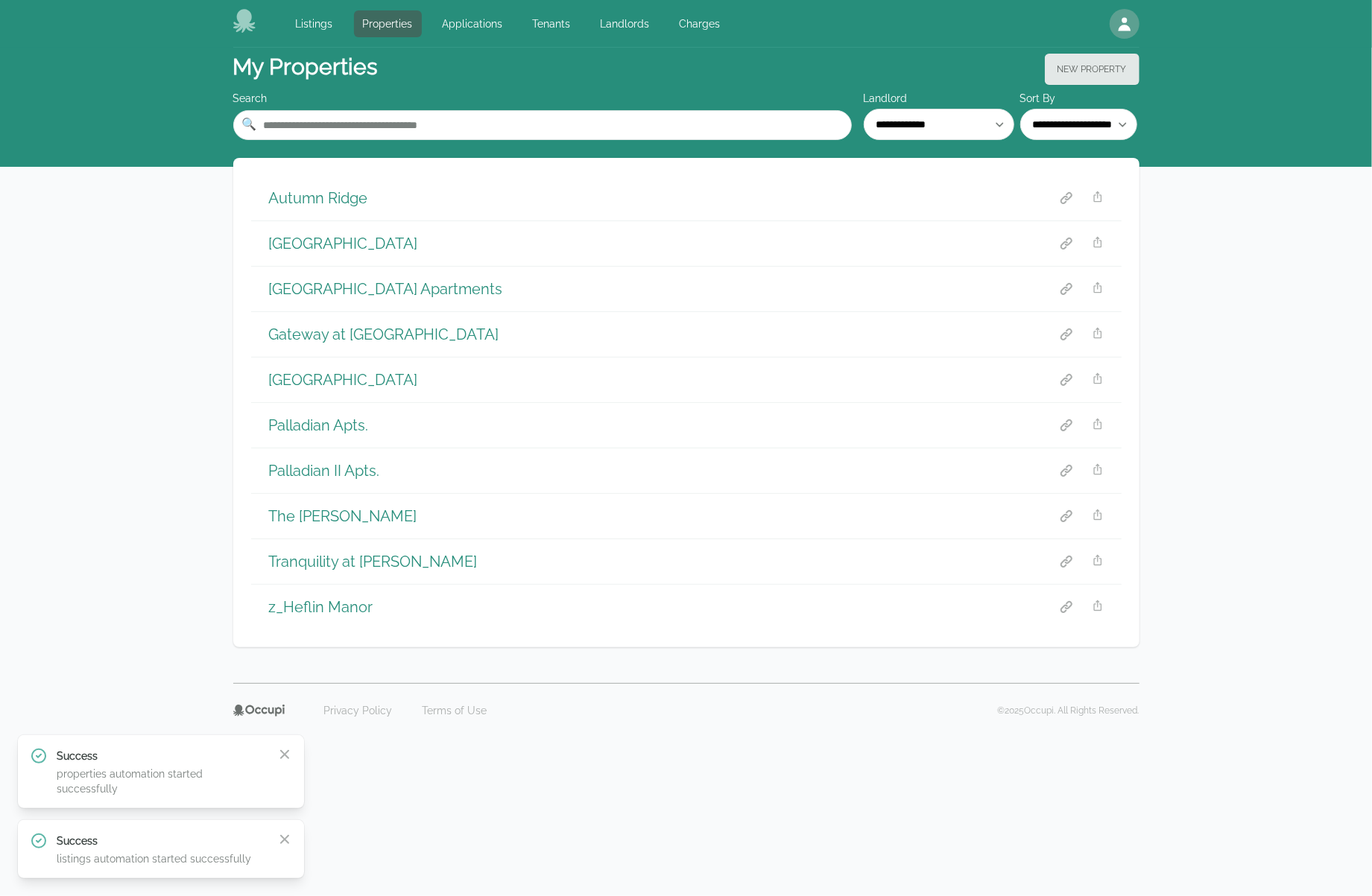
click at [332, 238] on h1 "[GEOGRAPHIC_DATA]" at bounding box center [343, 244] width 149 height 21
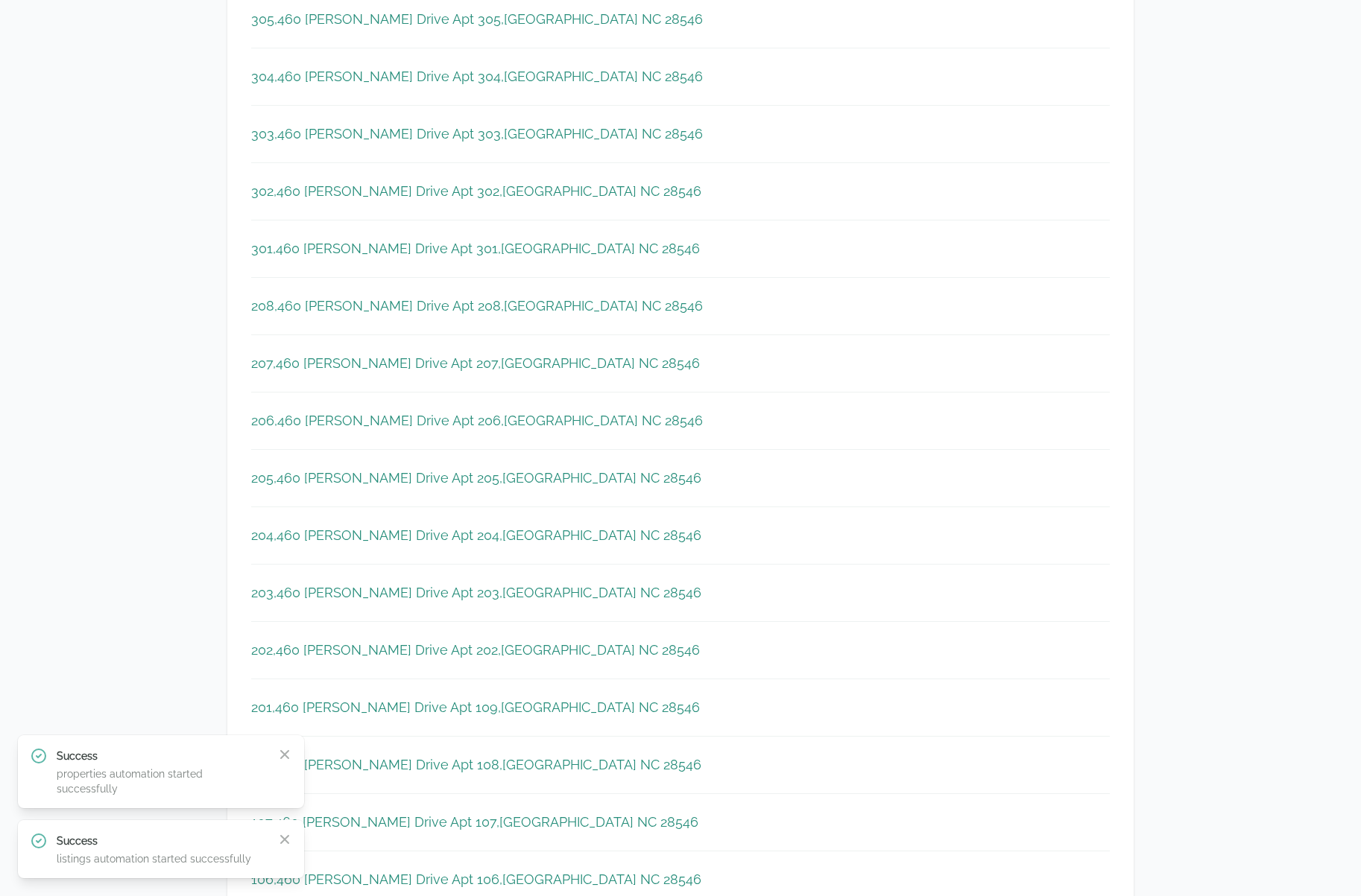
scroll to position [1416, 0]
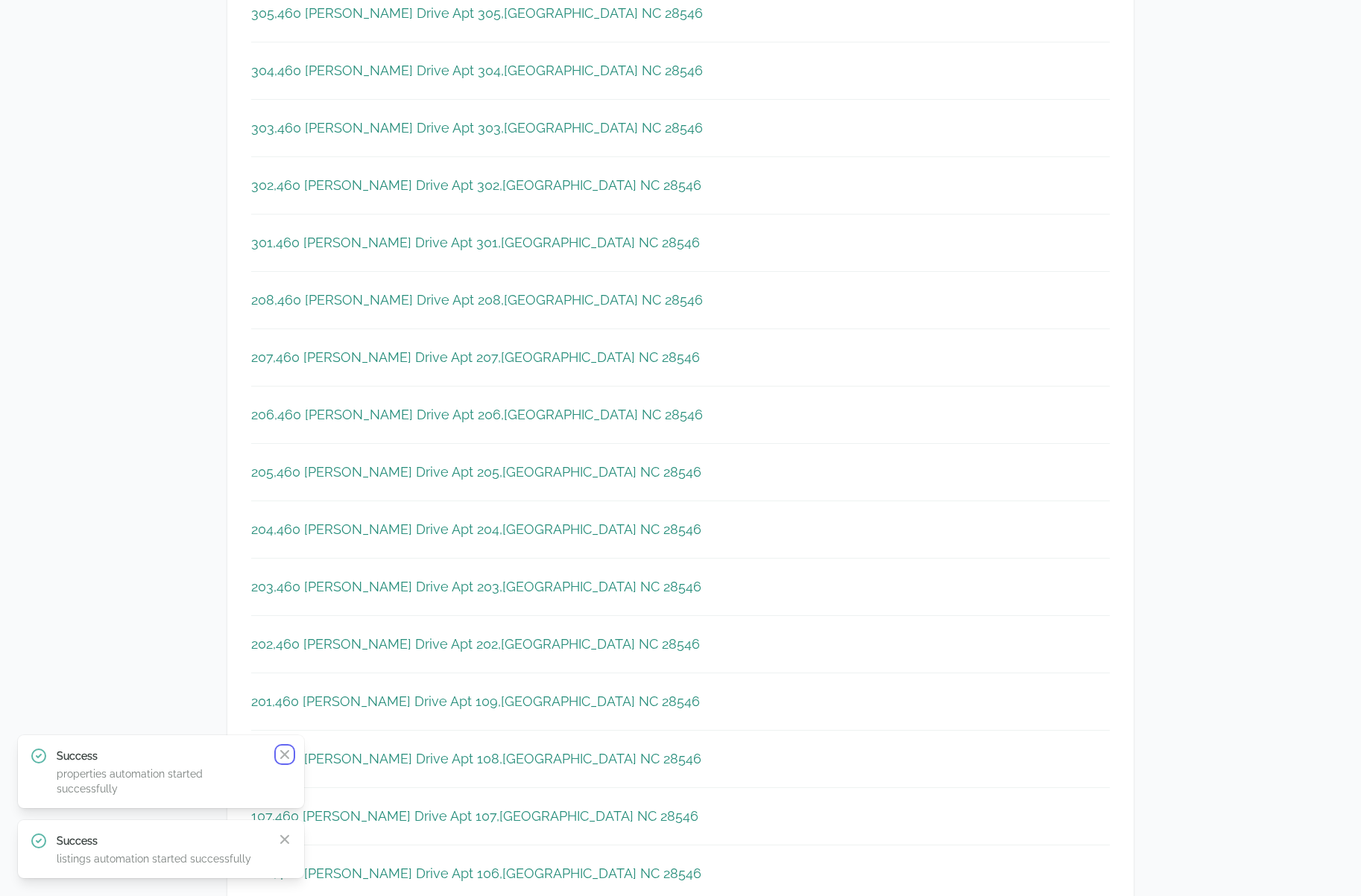
click at [282, 762] on icon "button" at bounding box center [285, 755] width 15 height 15
click at [287, 836] on icon "button" at bounding box center [285, 840] width 15 height 15
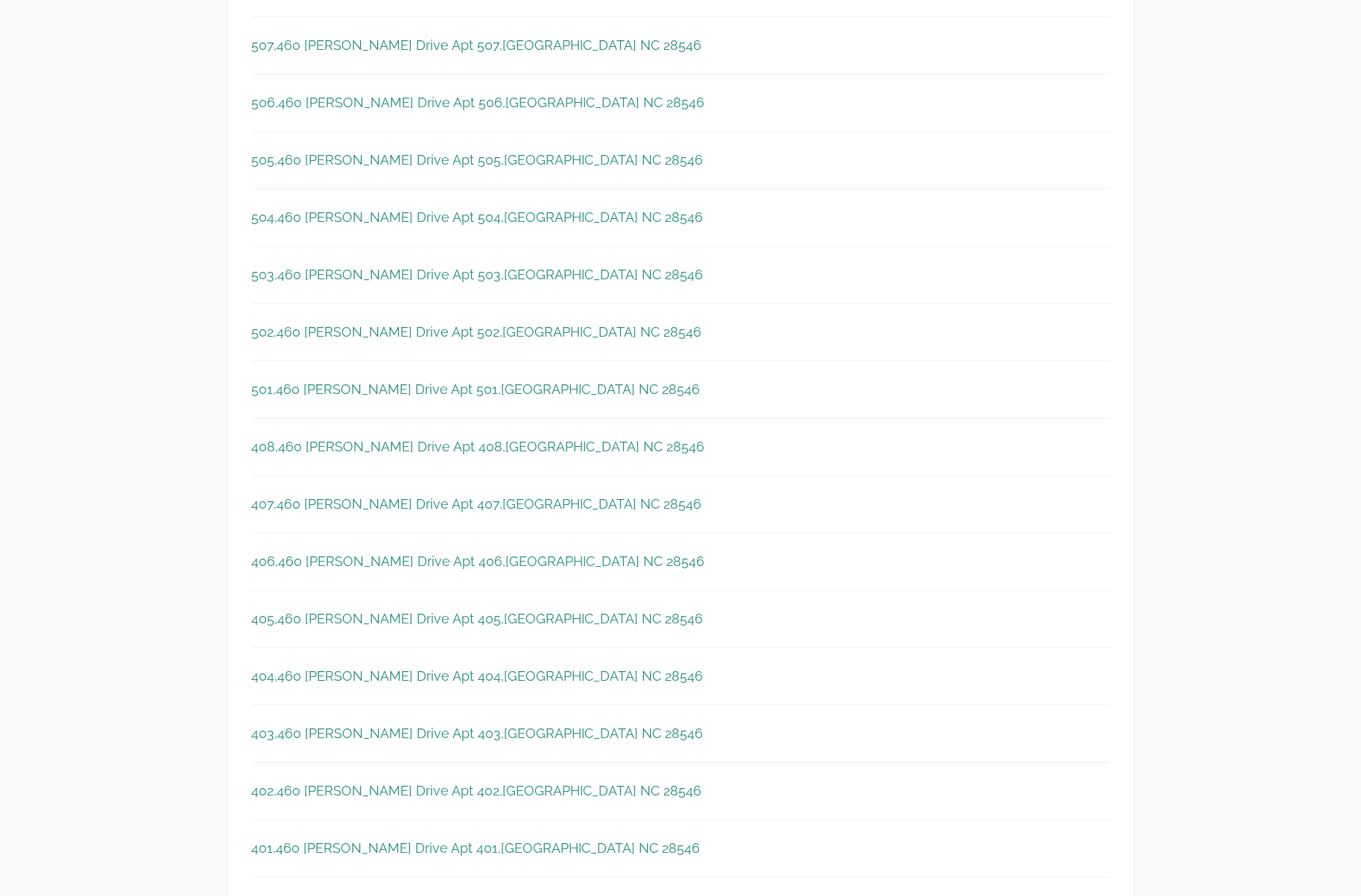
scroll to position [0, 0]
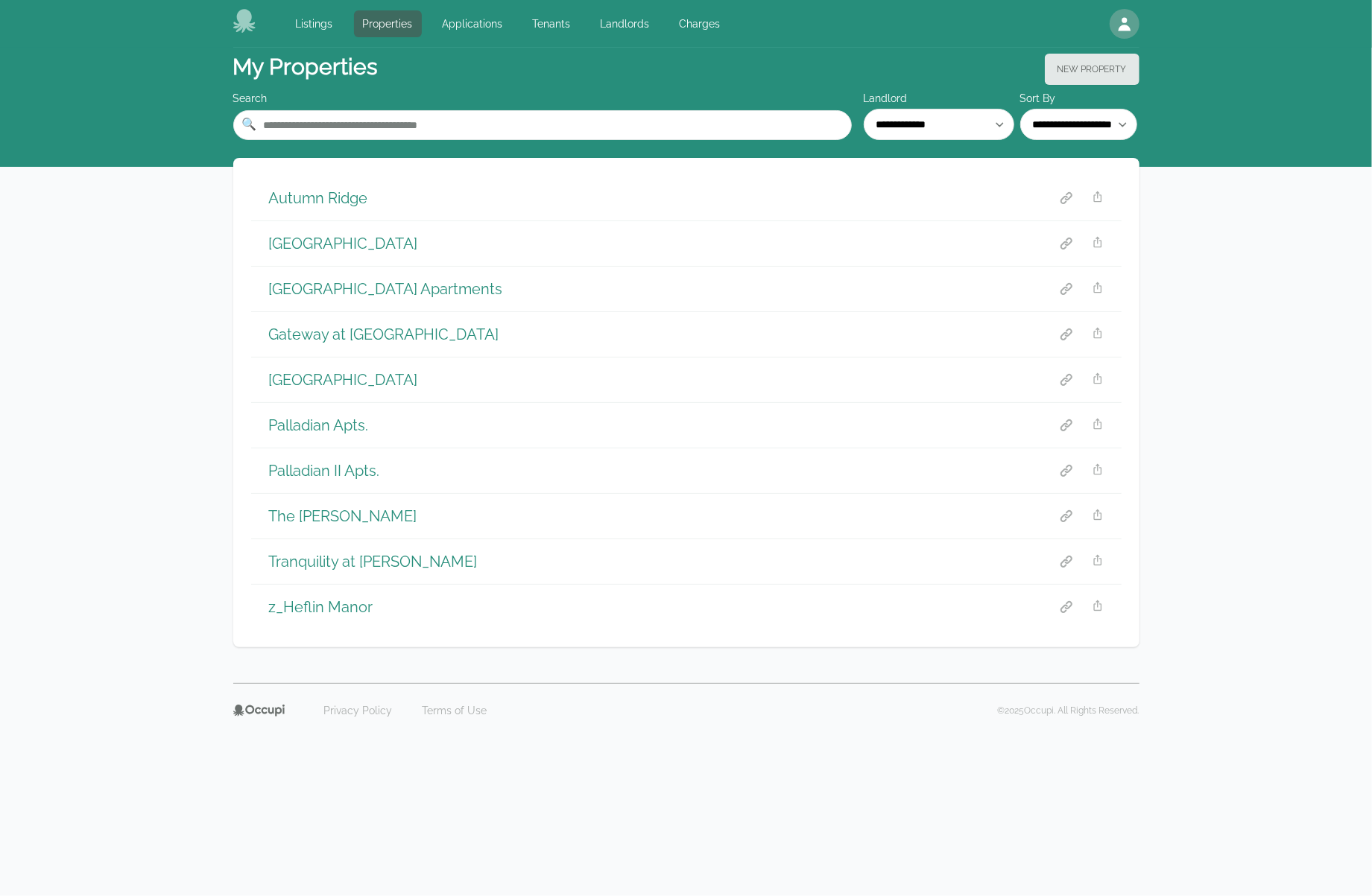
click at [344, 282] on h1 "[GEOGRAPHIC_DATA] Apartments" at bounding box center [386, 289] width 234 height 21
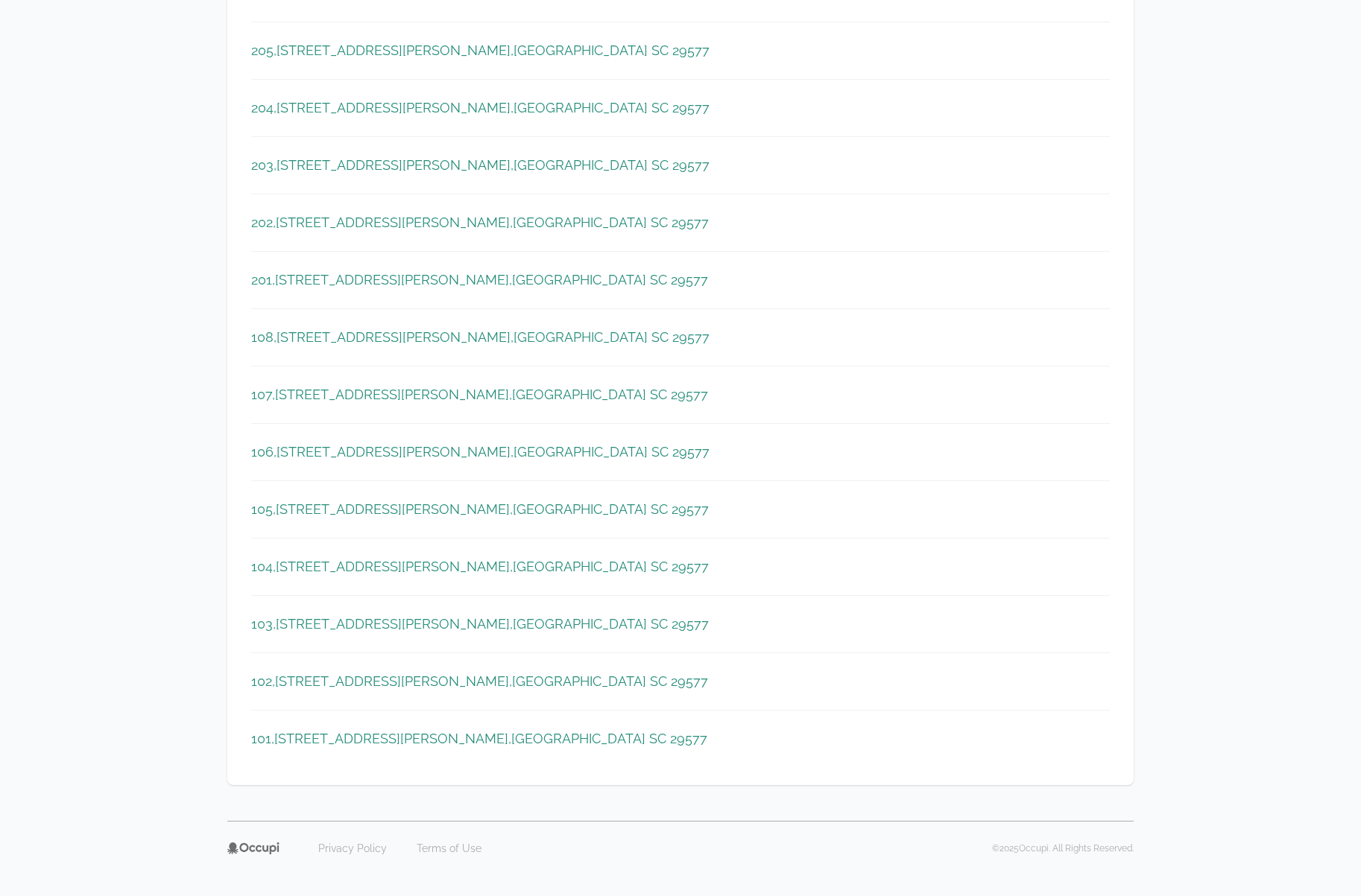
scroll to position [2297, 0]
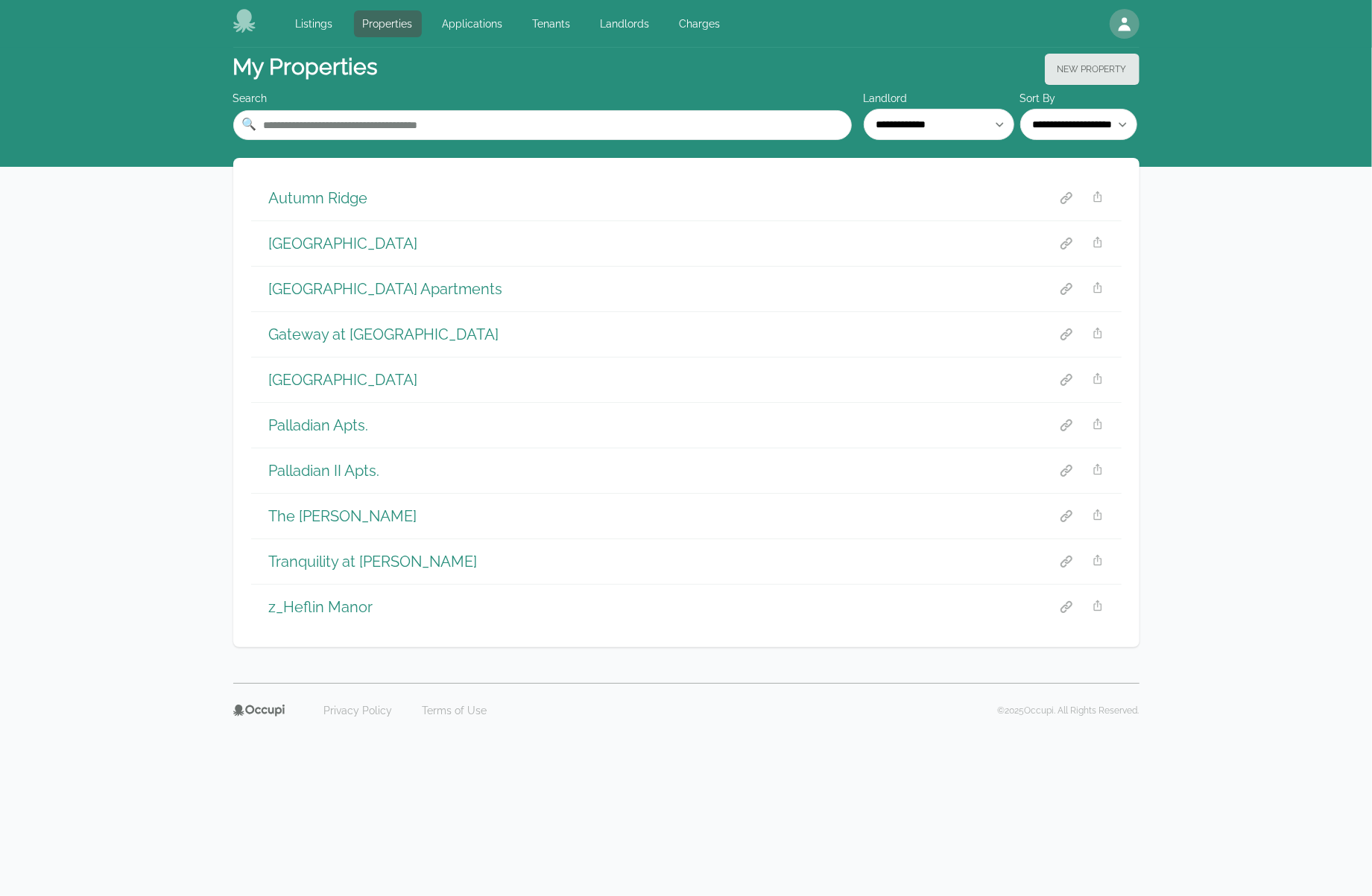
click at [361, 380] on h1 "[GEOGRAPHIC_DATA]" at bounding box center [343, 380] width 149 height 21
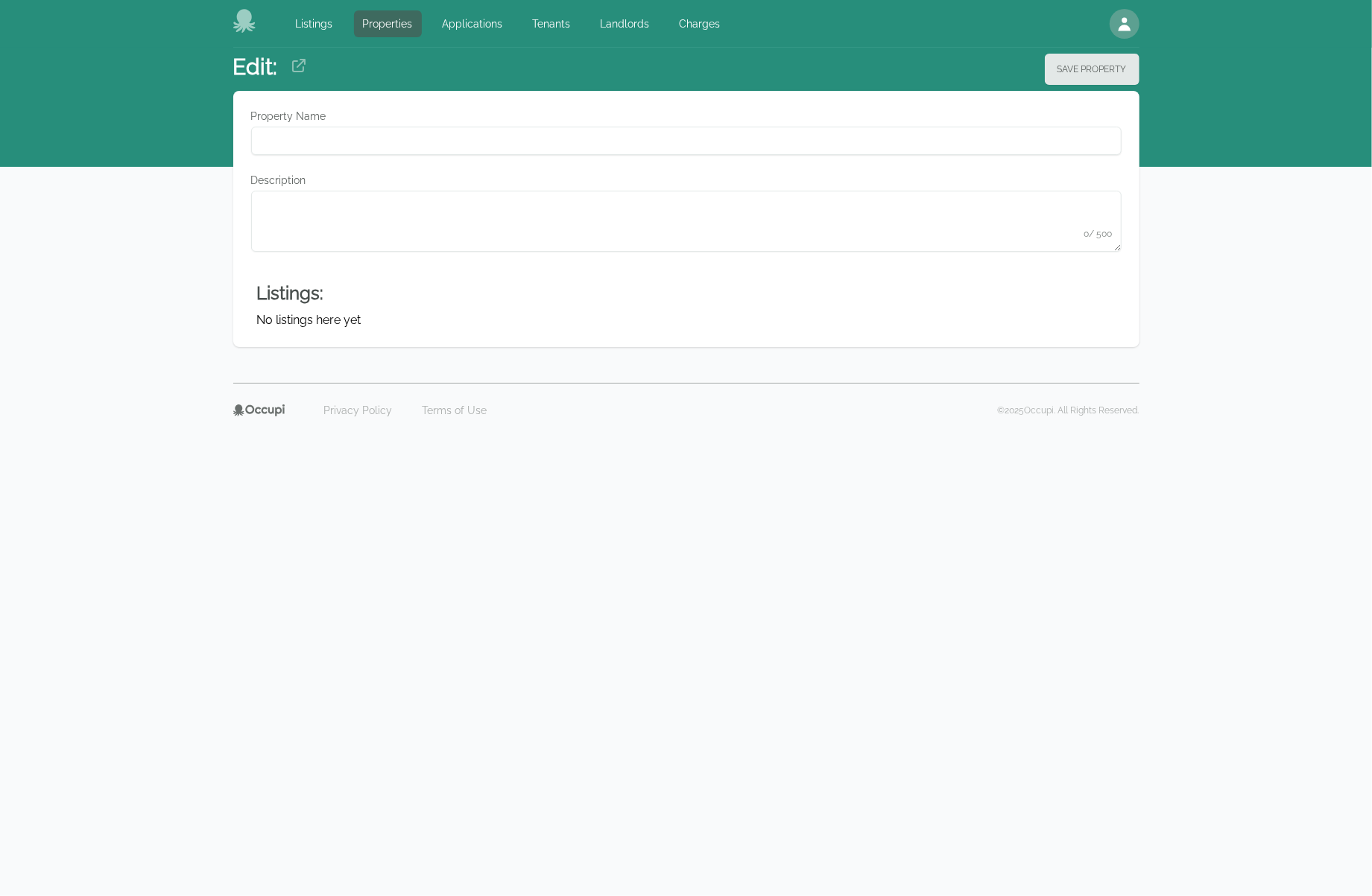
type Name "**********"
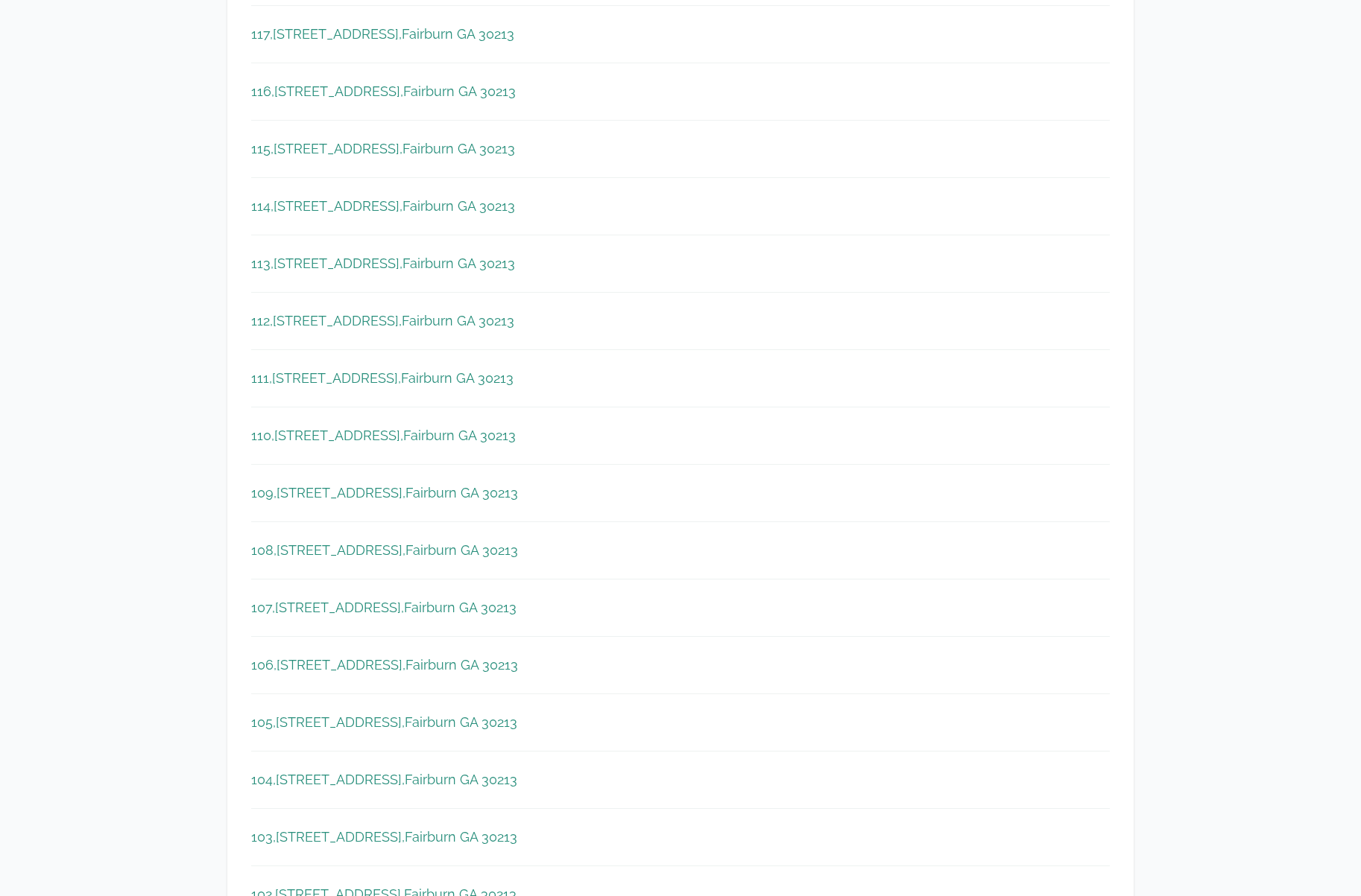
scroll to position [5268, 0]
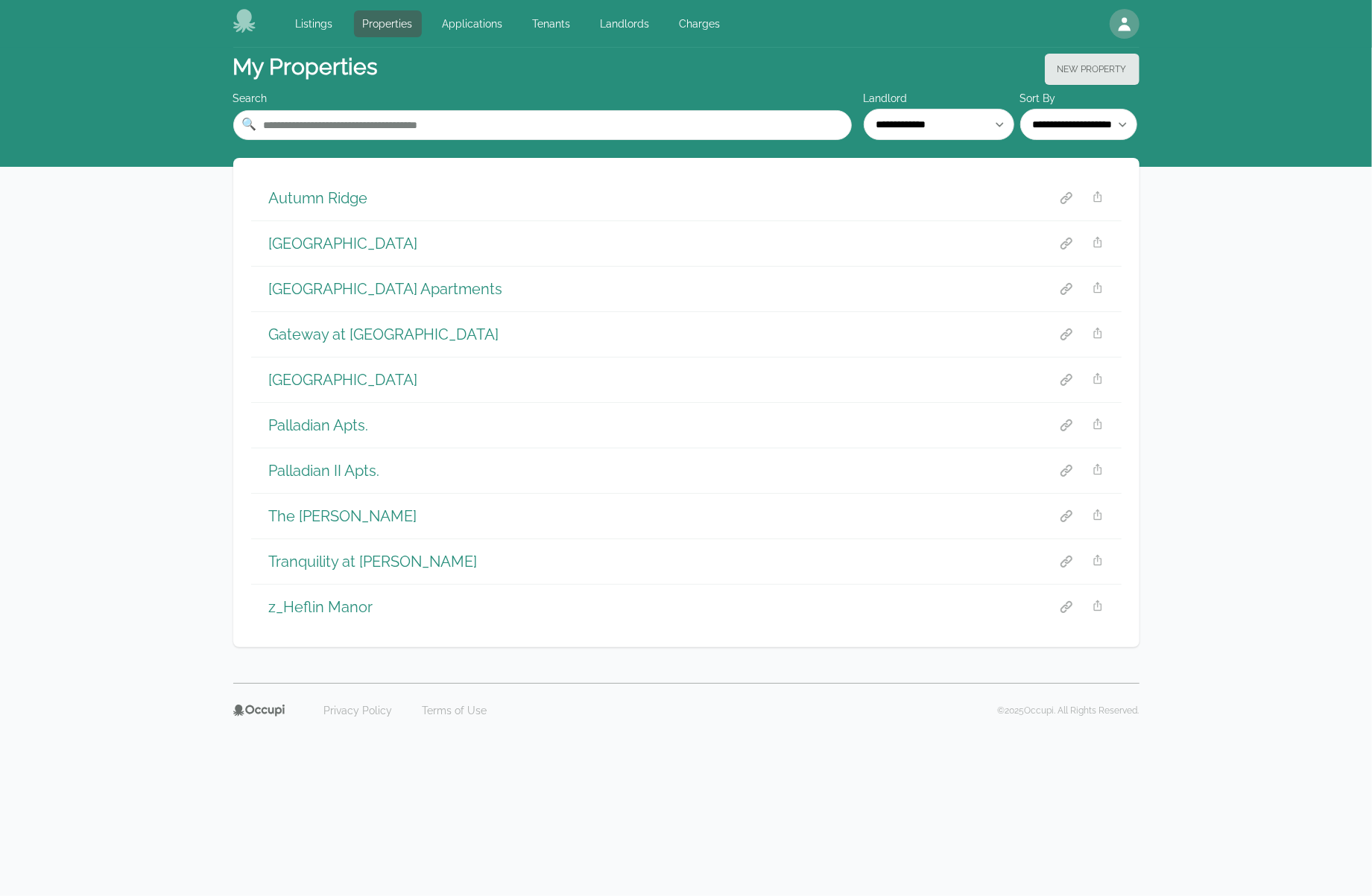
click at [319, 475] on h1 "Palladian II Apts." at bounding box center [325, 471] width 111 height 21
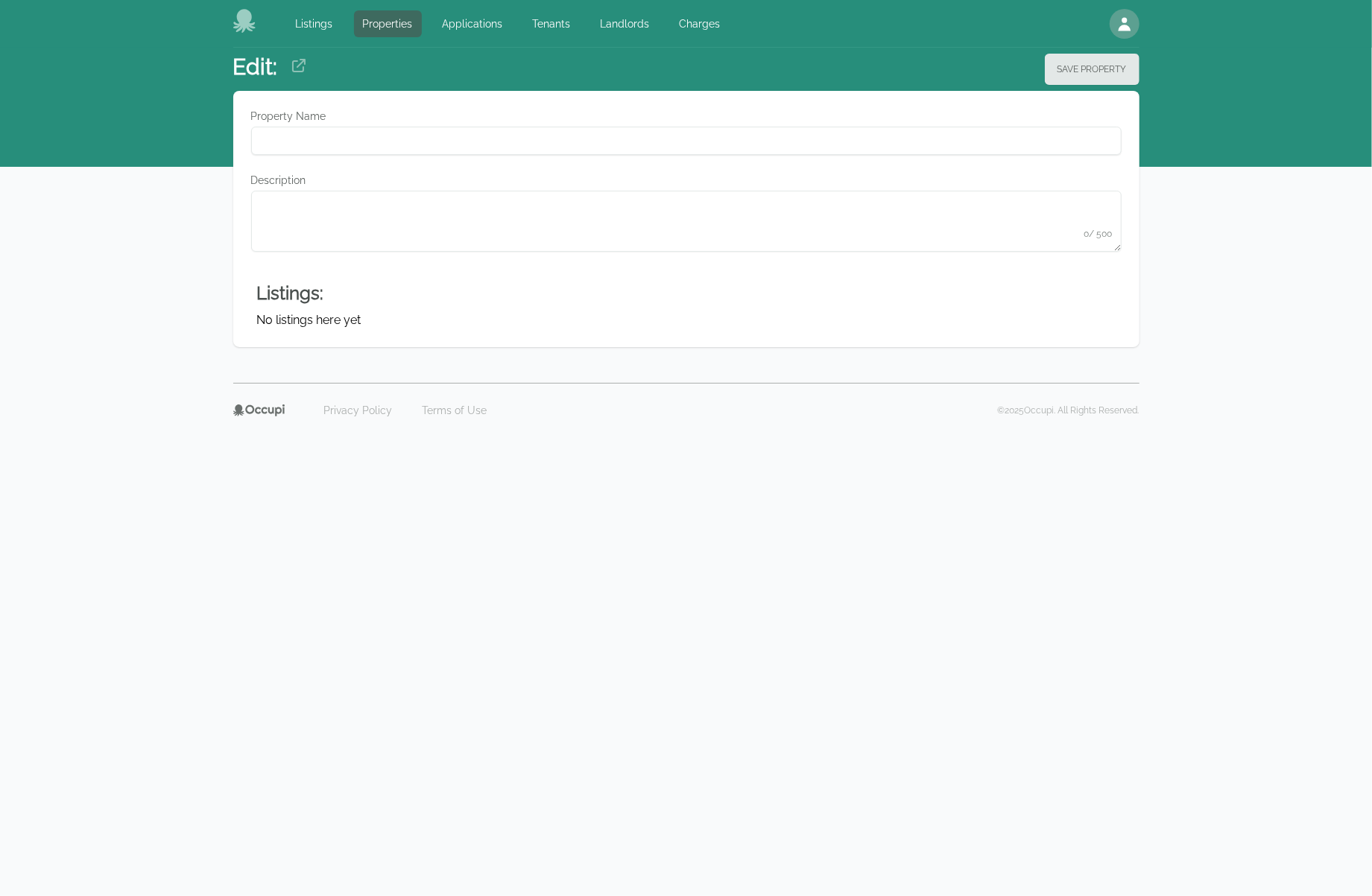
type Name "**********"
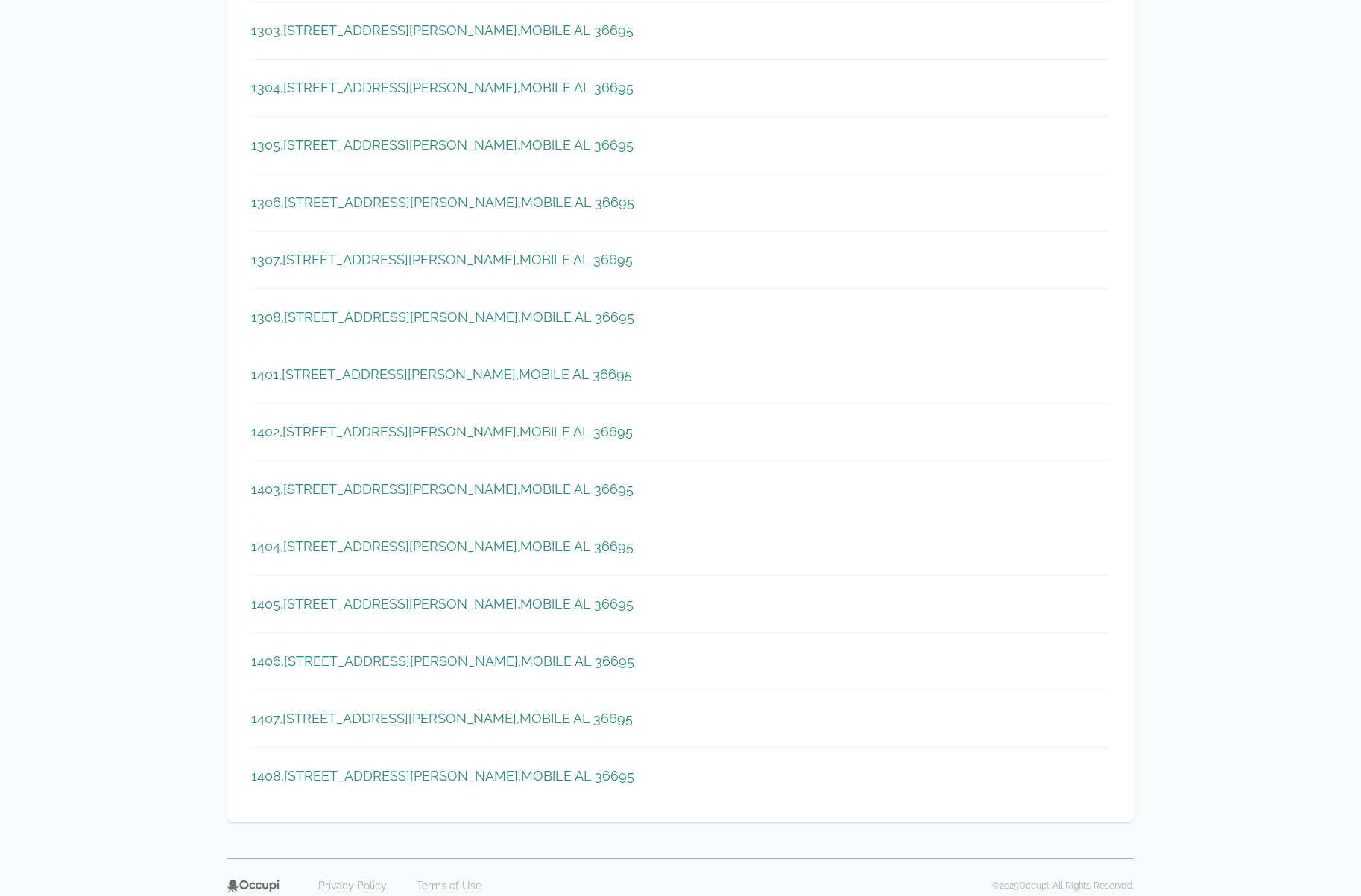
scroll to position [1384, 0]
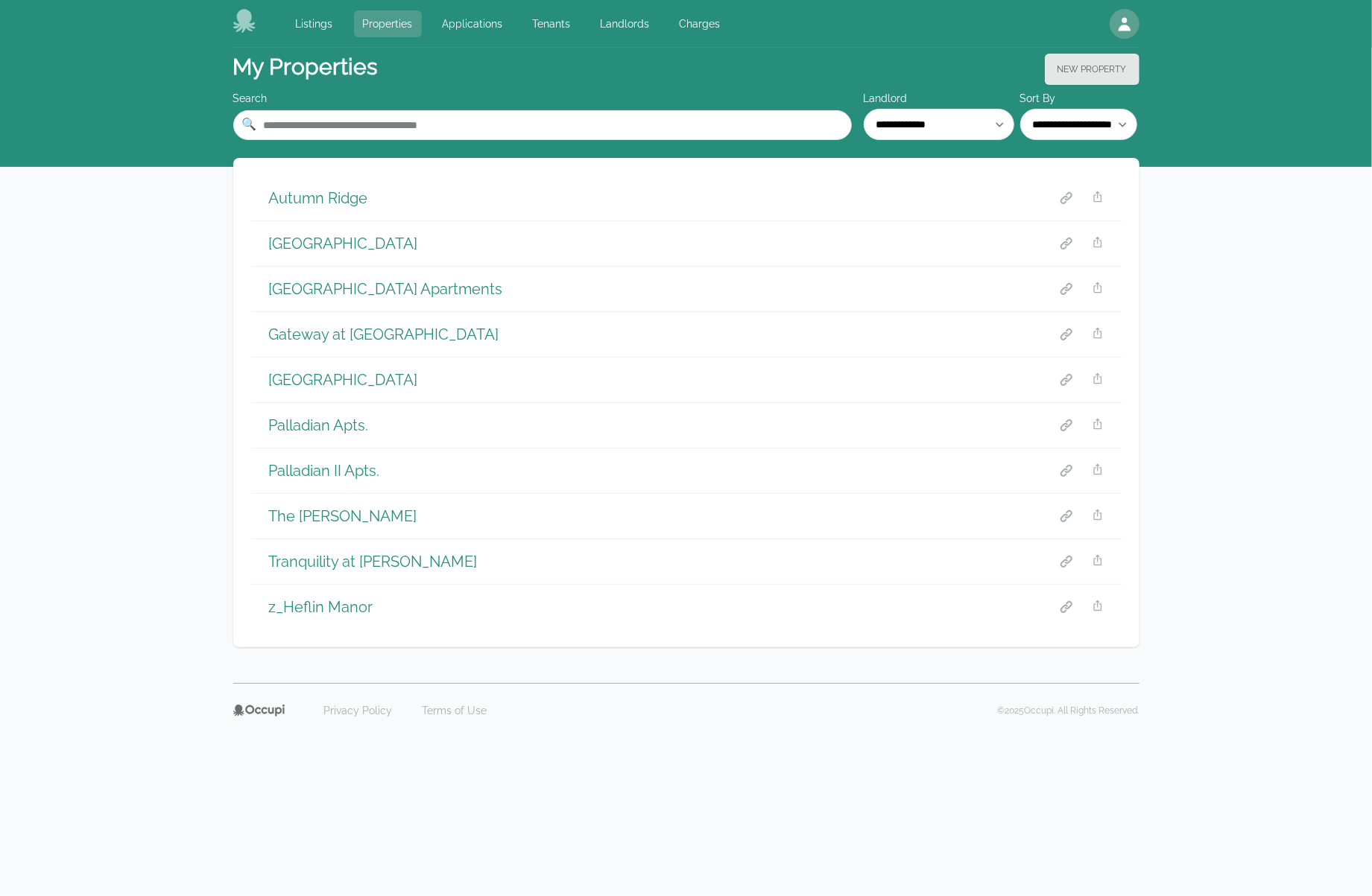
click at [386, 25] on link "Properties" at bounding box center [388, 24] width 68 height 27
click at [614, 32] on link "Landlords" at bounding box center [625, 24] width 67 height 27
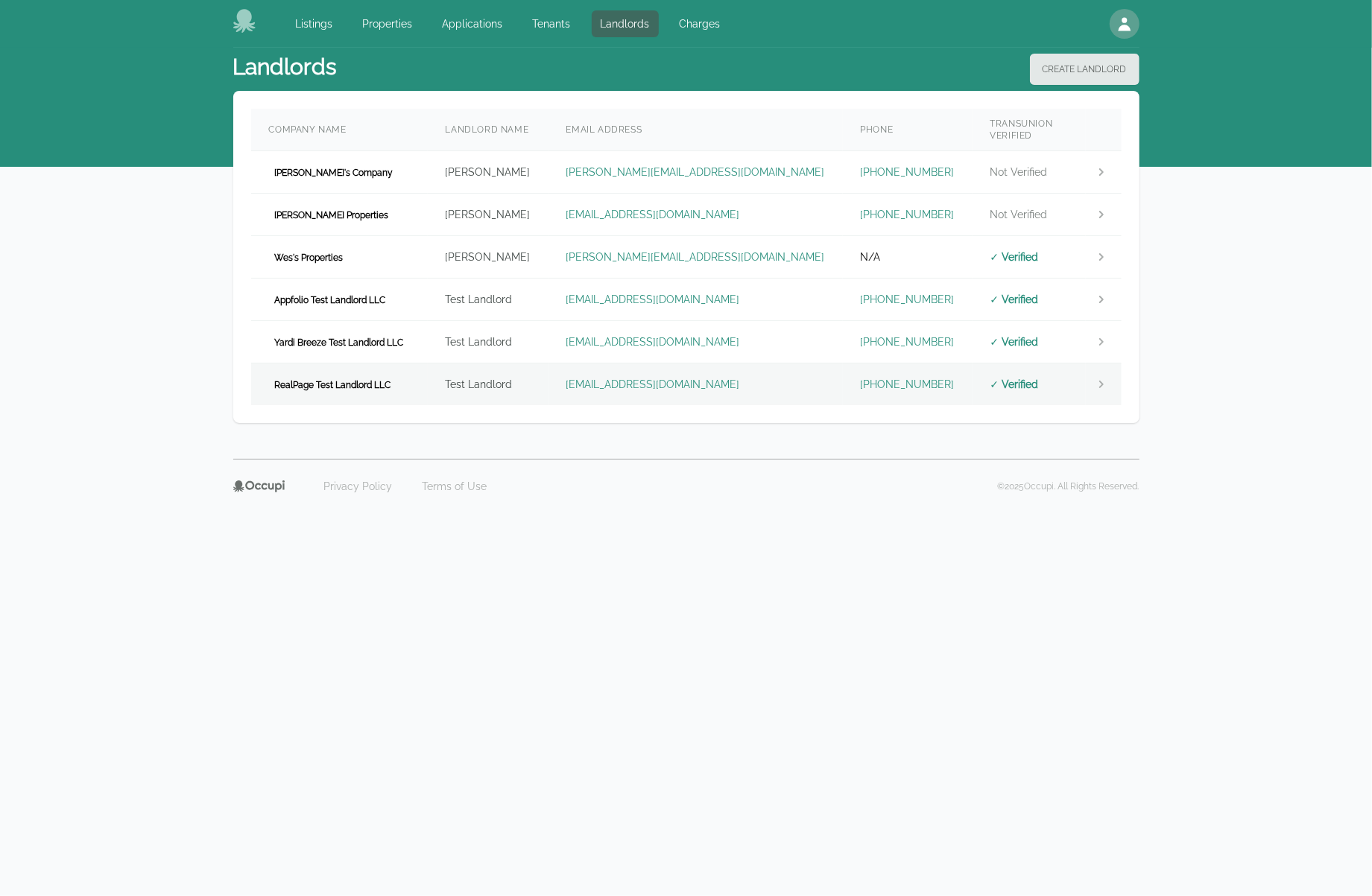
click at [380, 378] on span "RealPage Test Landlord LLC" at bounding box center [333, 386] width 128 height 15
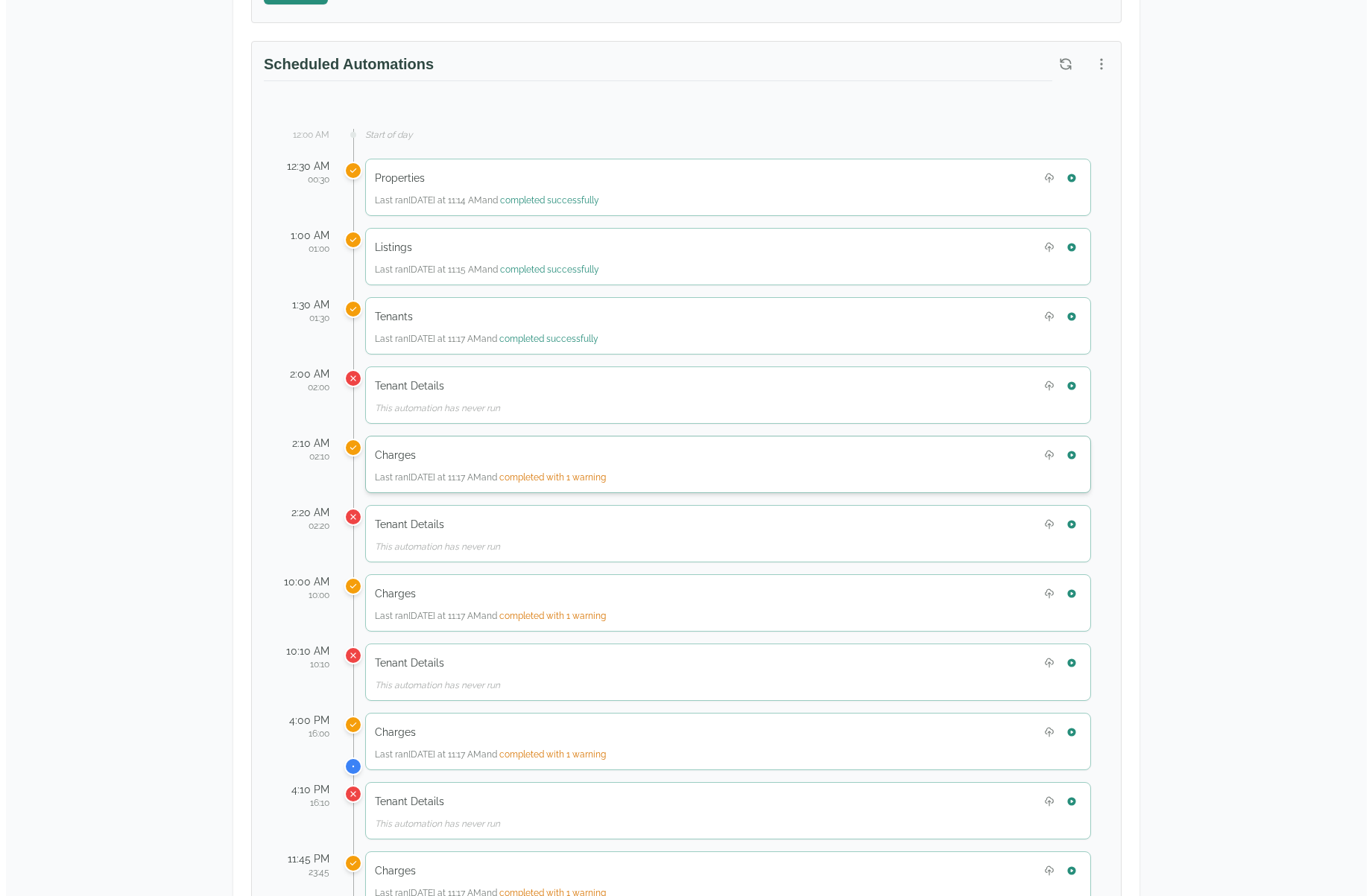
scroll to position [745, 0]
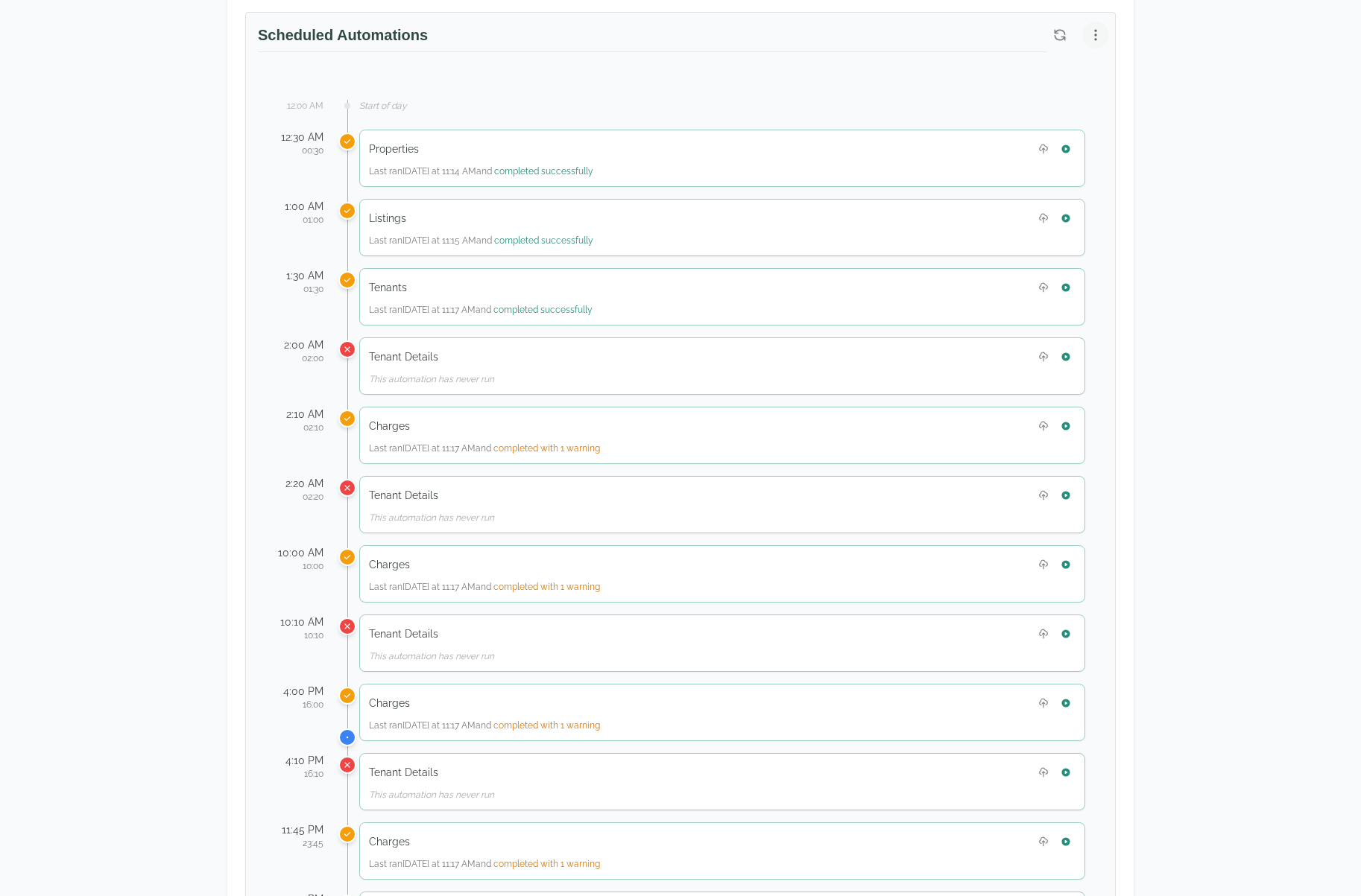
click at [1096, 31] on icon "button" at bounding box center [1096, 35] width 15 height 15
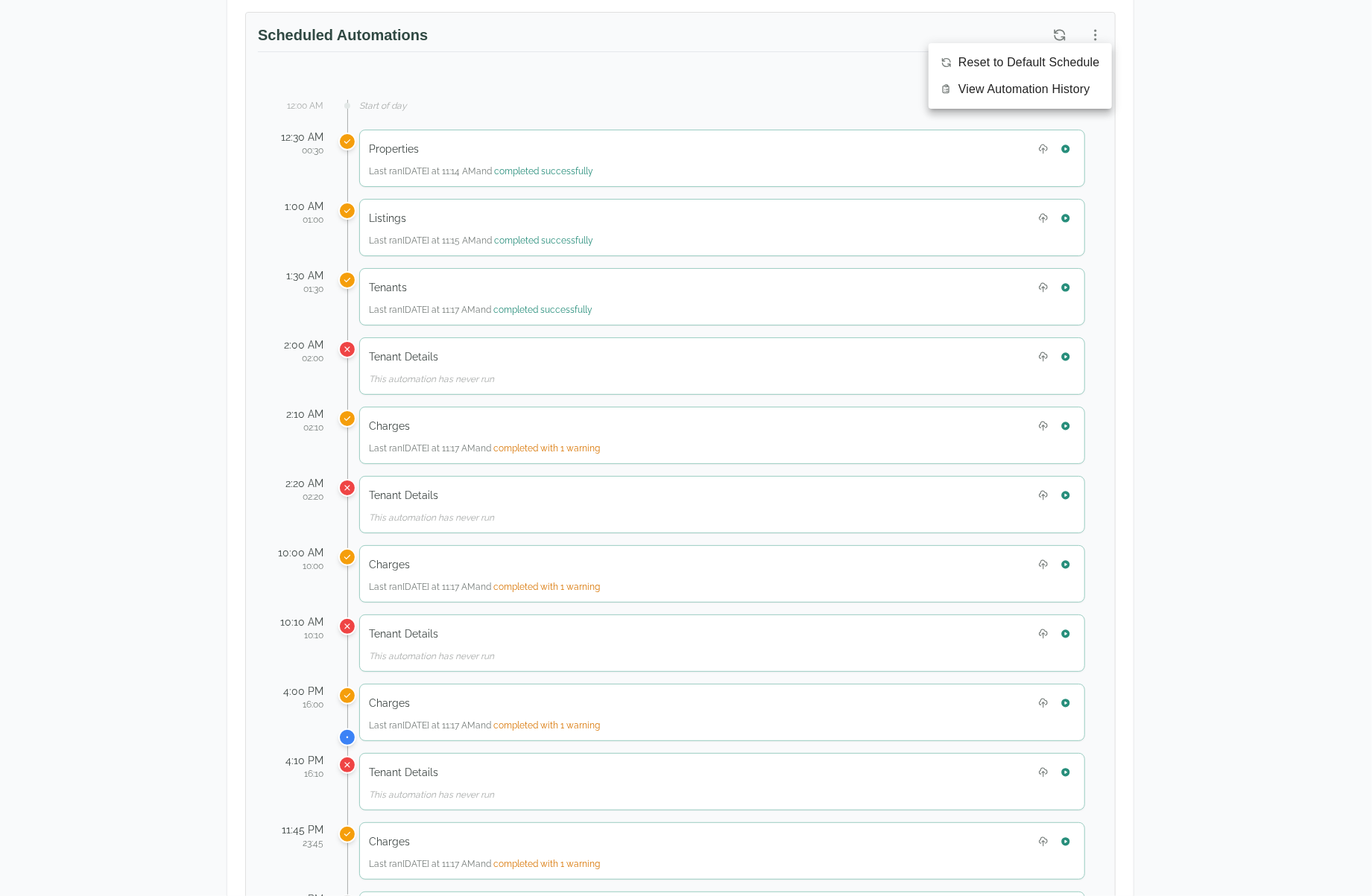
click at [1051, 17] on div at bounding box center [686, 448] width 1372 height 896
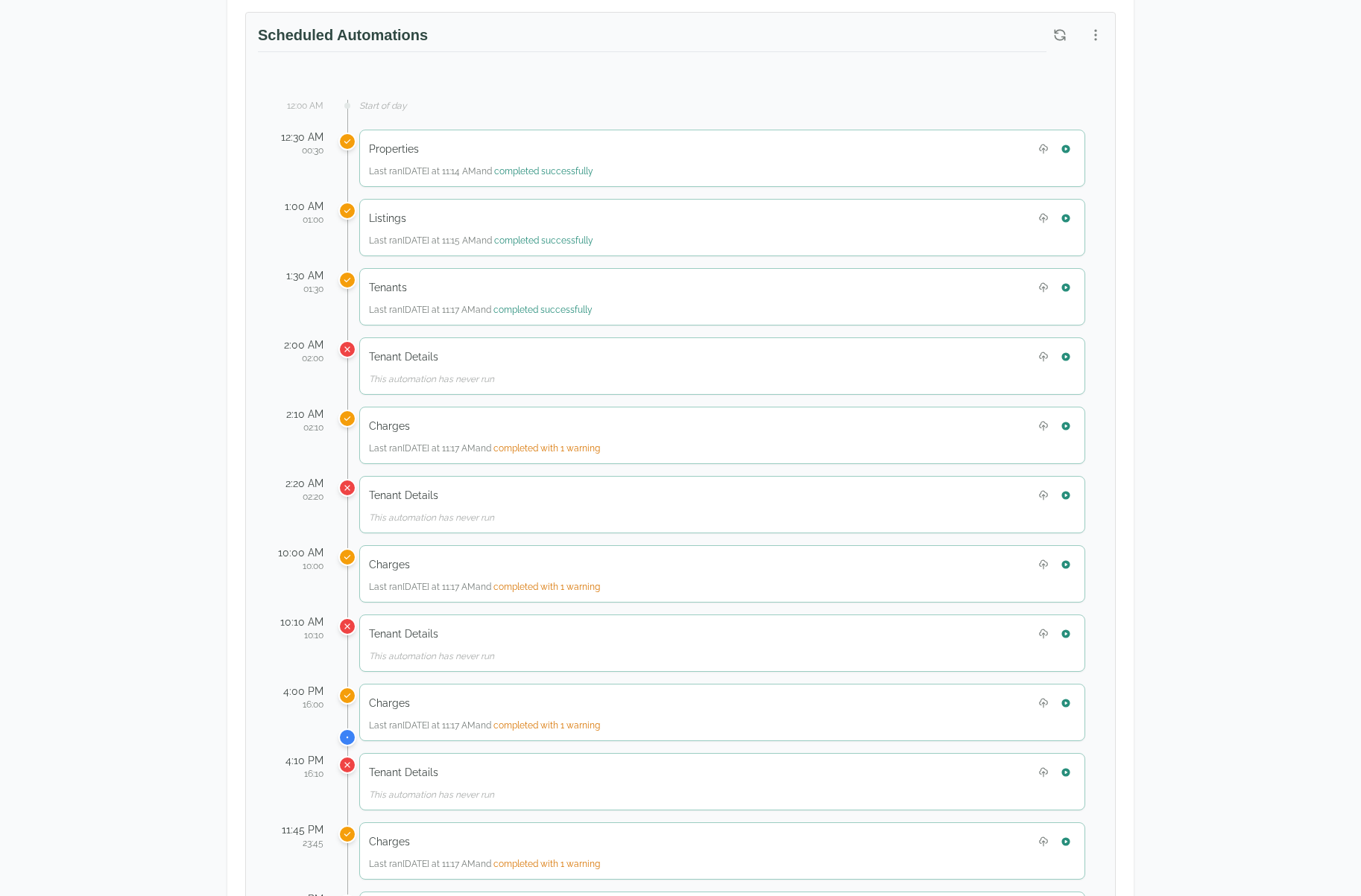
click at [1059, 27] on div "Reset to Default Schedule View Automation History" at bounding box center [680, 448] width 1361 height 896
click at [1059, 27] on icon "button" at bounding box center [1060, 35] width 15 height 15
click at [1098, 46] on div "Scheduled Automations" at bounding box center [680, 42] width 869 height 58
click at [1092, 37] on icon "button" at bounding box center [1096, 35] width 15 height 15
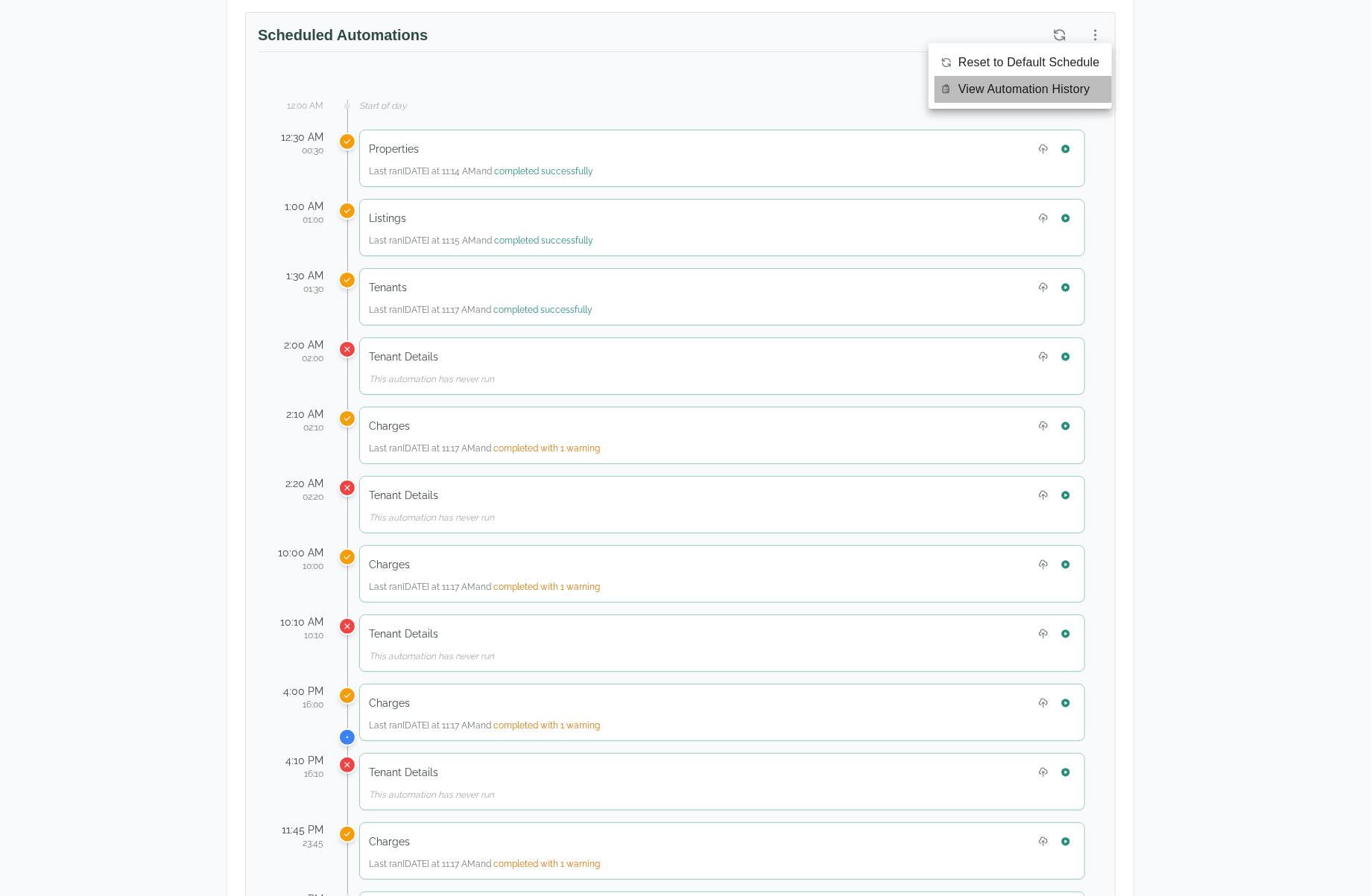
click at [1060, 83] on span "View Automation History" at bounding box center [1024, 89] width 132 height 18
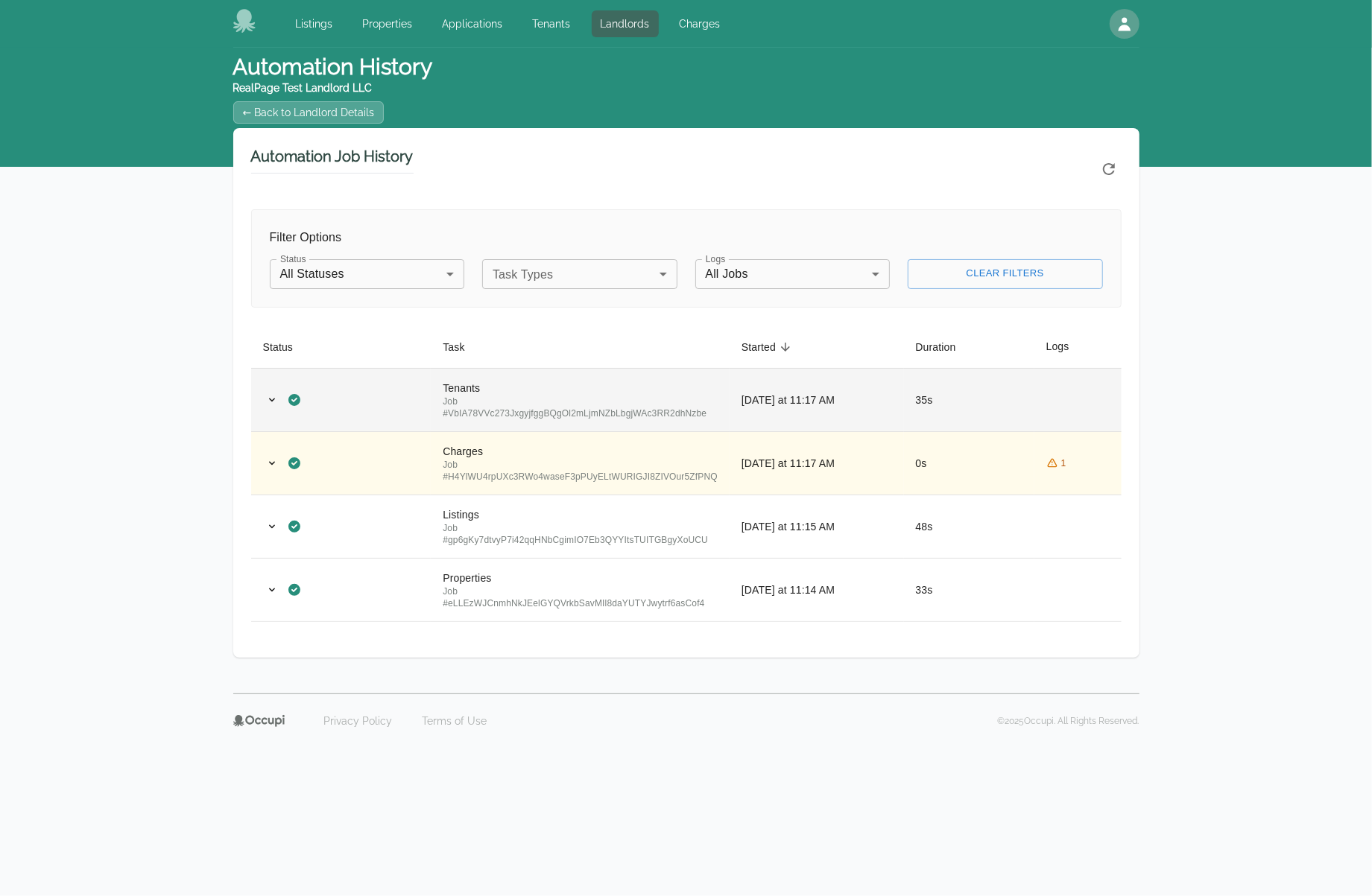
click at [401, 418] on td at bounding box center [342, 399] width 180 height 64
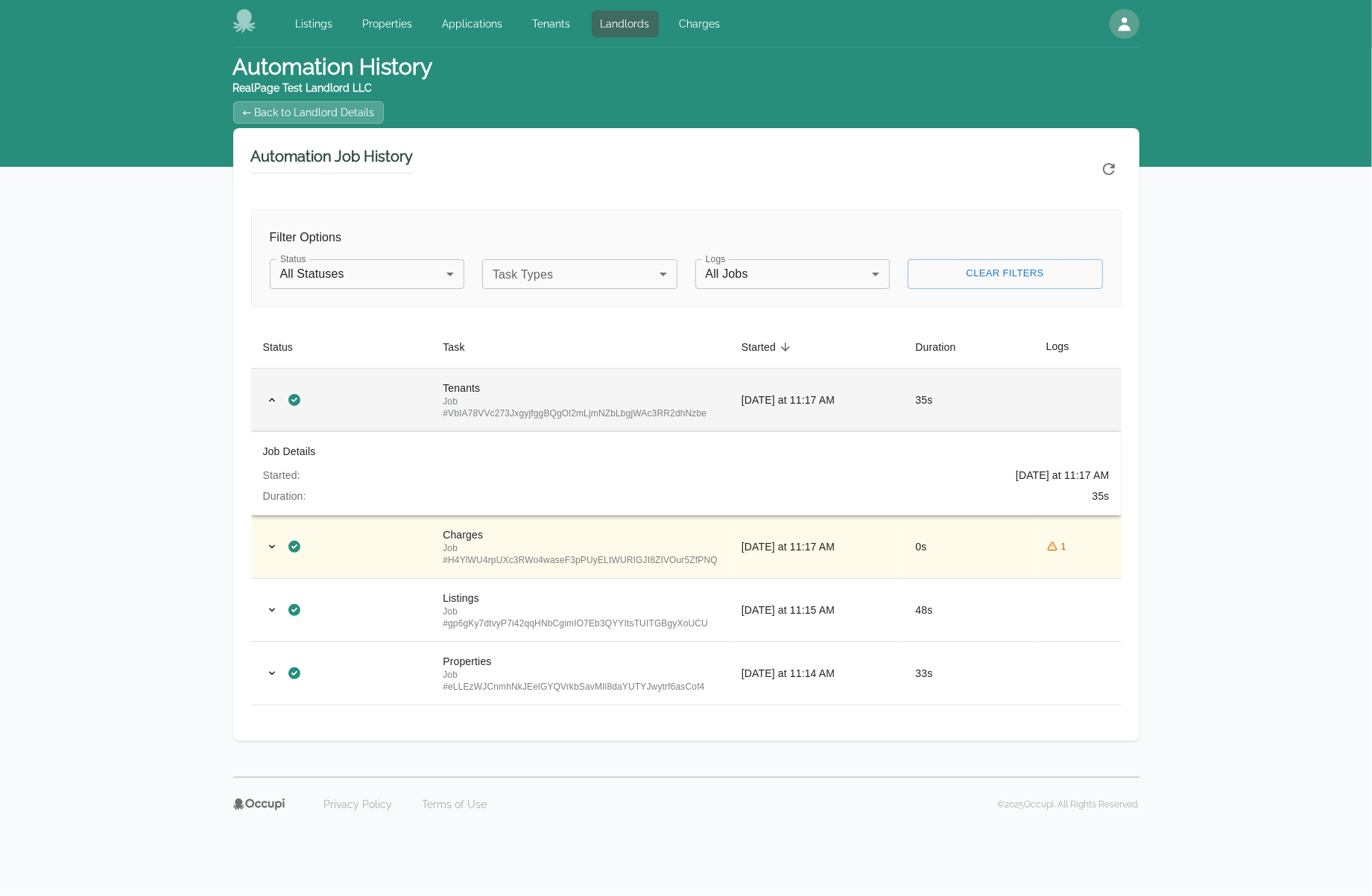
click at [407, 404] on div at bounding box center [342, 400] width 156 height 18
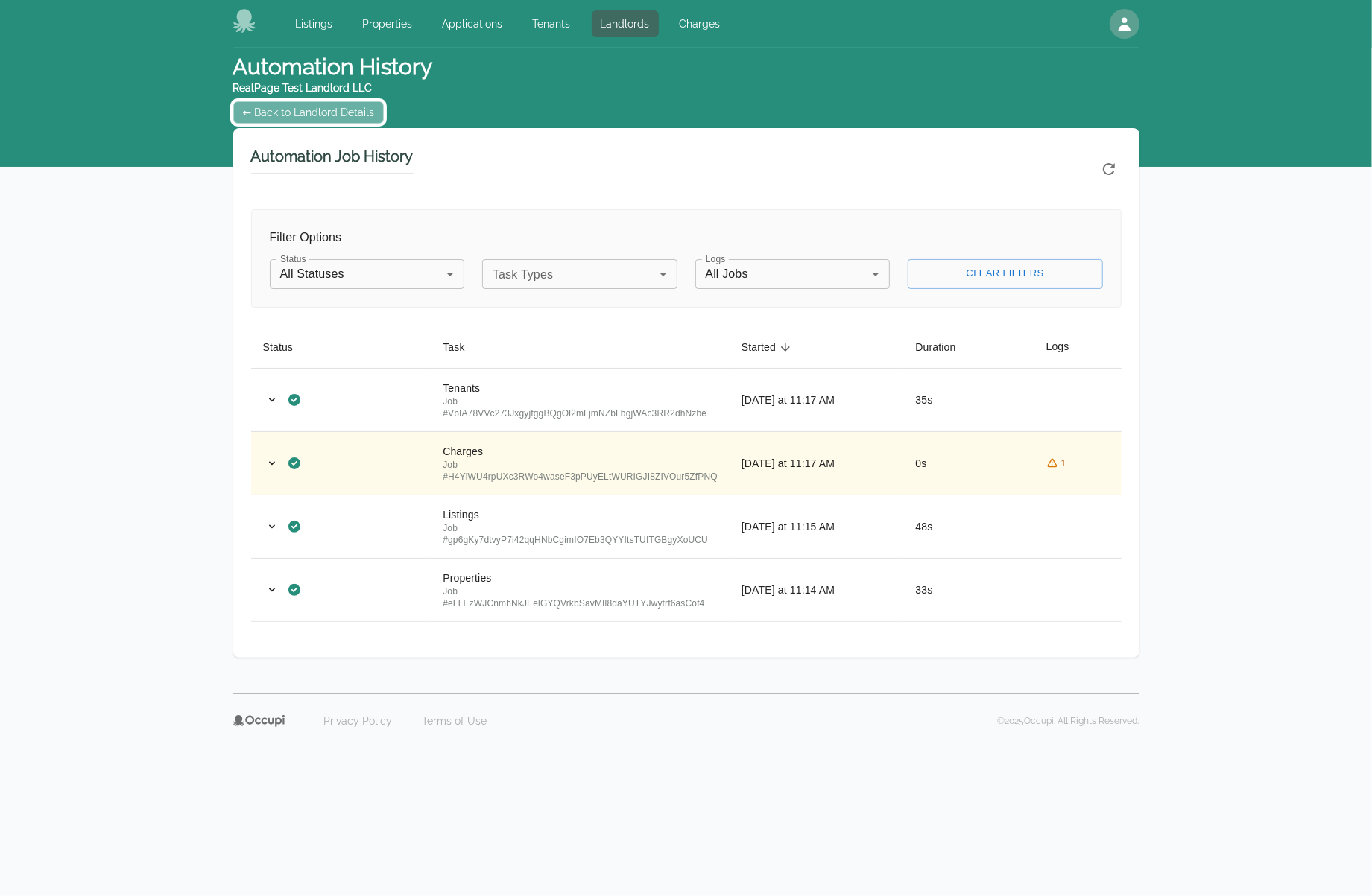
click at [240, 111] on link "← Back to Landlord Details" at bounding box center [309, 112] width 151 height 22
